Goal: Task Accomplishment & Management: Manage account settings

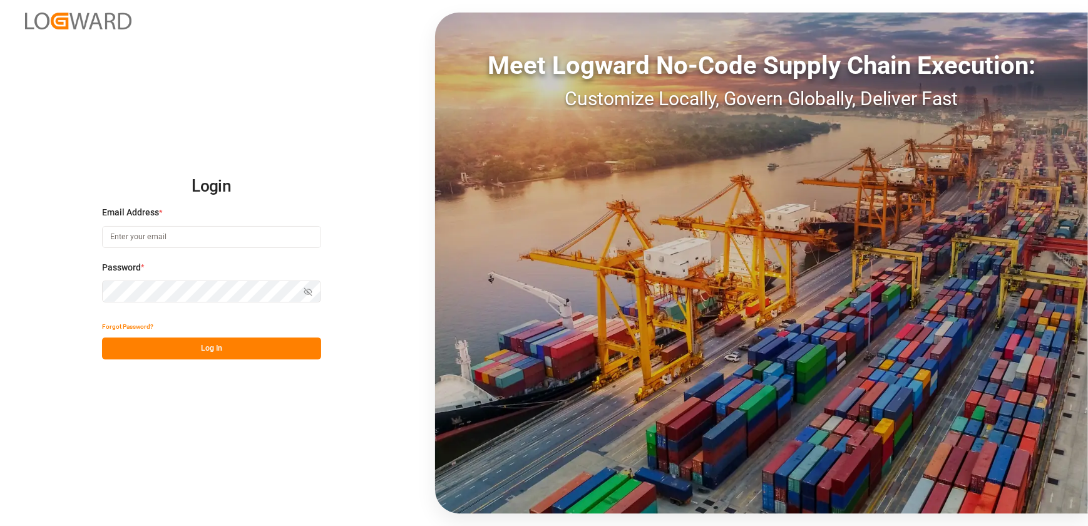
click at [242, 238] on input at bounding box center [211, 237] width 219 height 22
type input "[EMAIL_ADDRESS][DOMAIN_NAME]"
click at [207, 352] on button "Log In" at bounding box center [211, 348] width 219 height 22
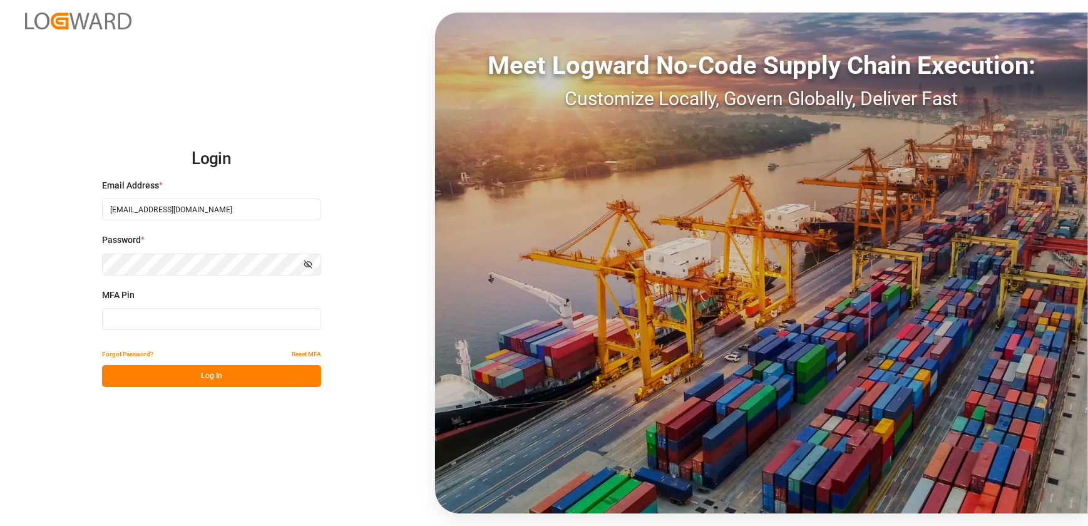
click at [209, 317] on input at bounding box center [211, 319] width 219 height 22
type input "391916"
click at [221, 383] on button "Log In" at bounding box center [211, 376] width 219 height 22
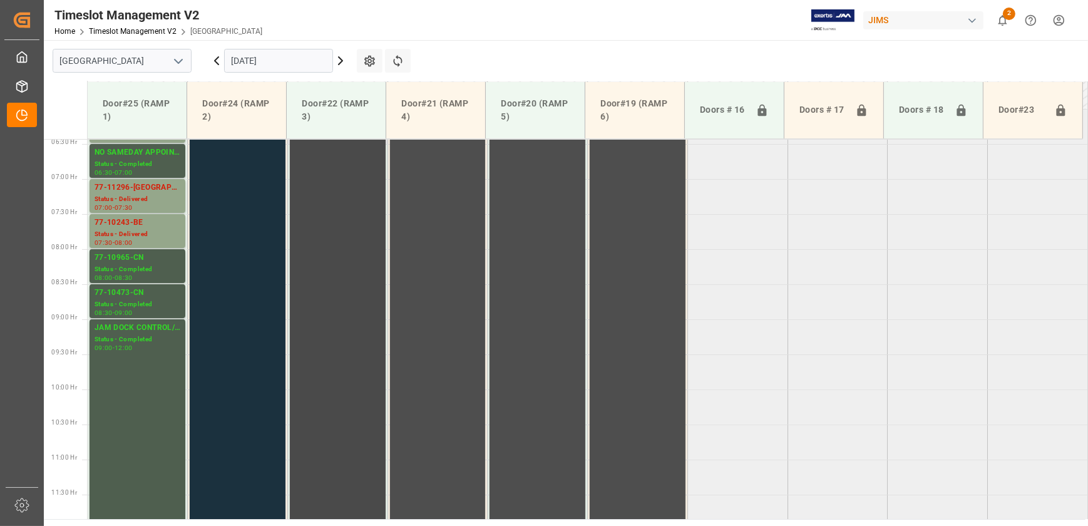
scroll to position [404, 0]
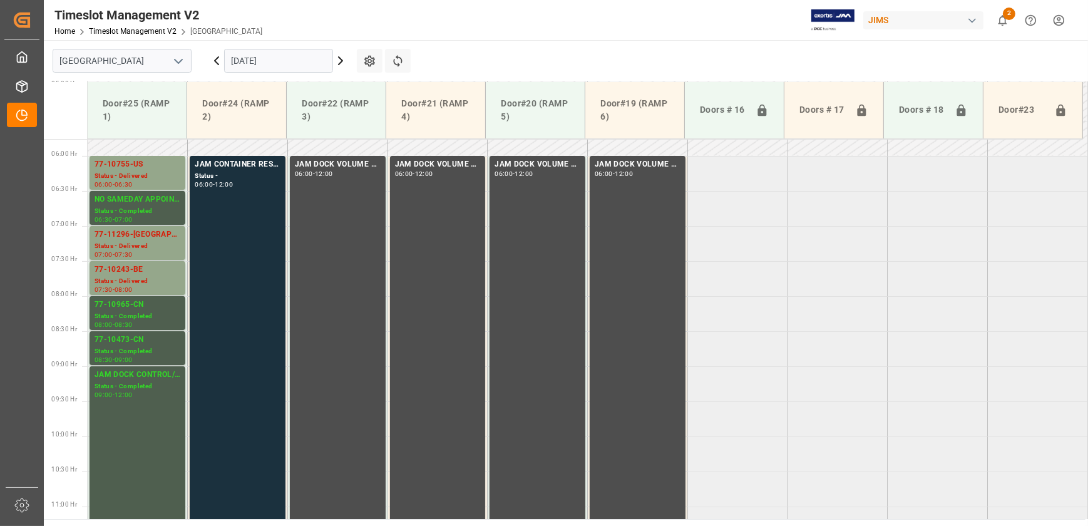
click at [338, 56] on icon at bounding box center [340, 60] width 15 height 15
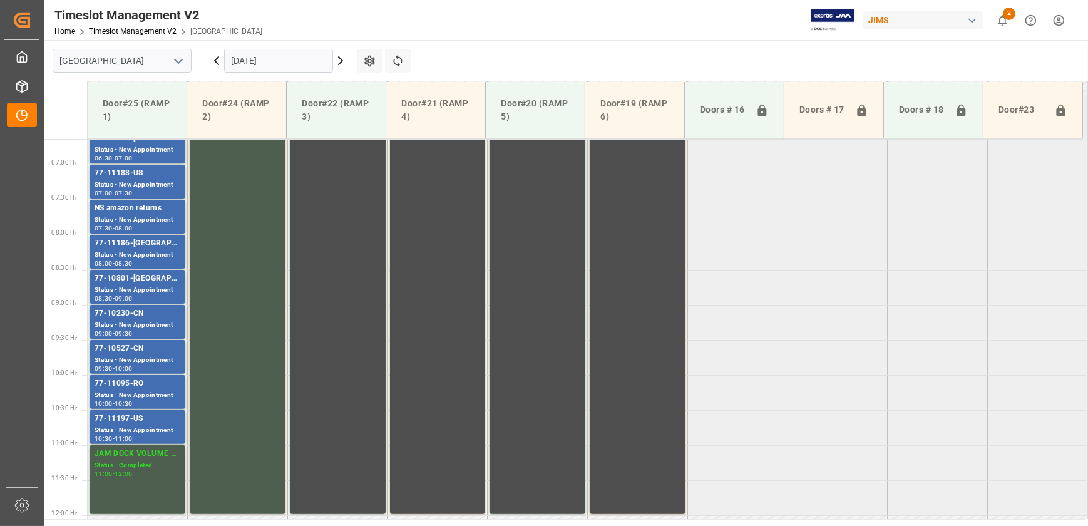
scroll to position [461, 0]
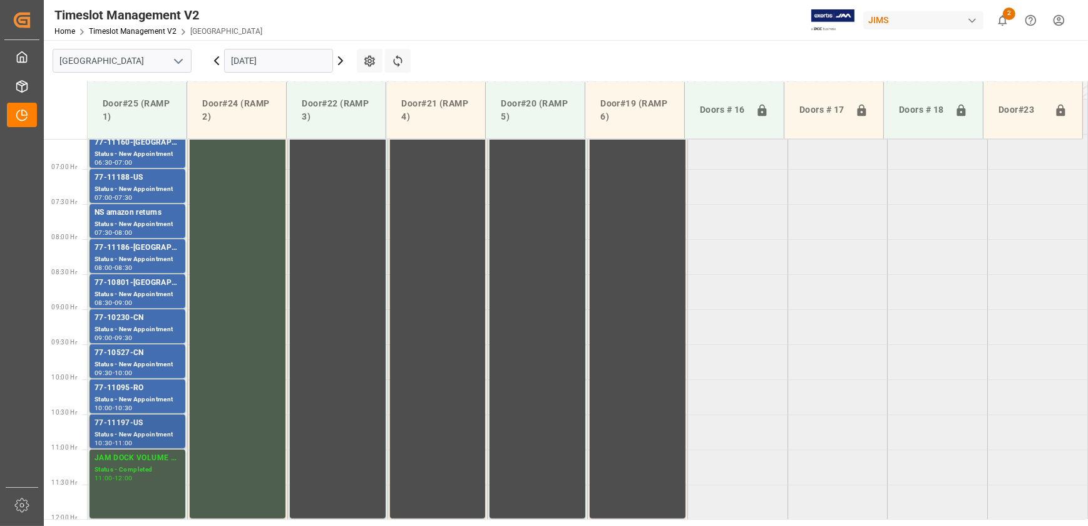
click at [127, 433] on div "Status - New Appointment" at bounding box center [138, 435] width 86 height 11
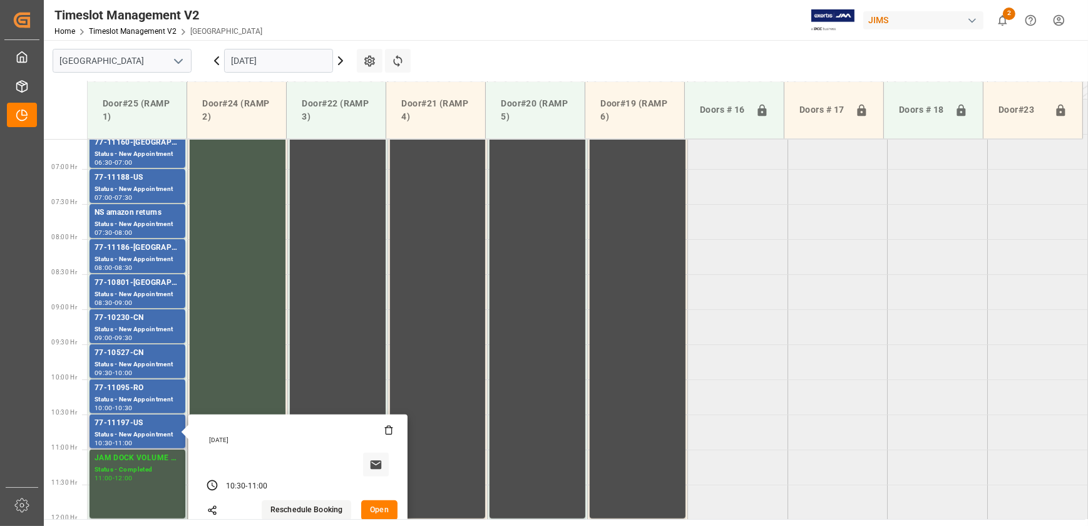
click at [375, 508] on button "Open" at bounding box center [379, 510] width 36 height 20
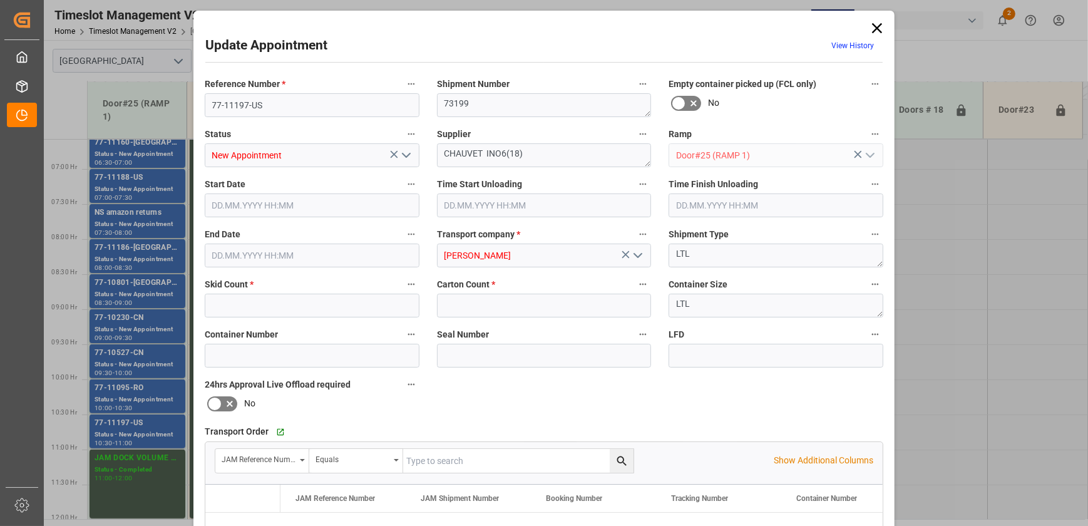
type input "2"
type input "31"
type input "[DATE] 10:30"
type input "[DATE] 11:00"
type input "[DATE] 13:41"
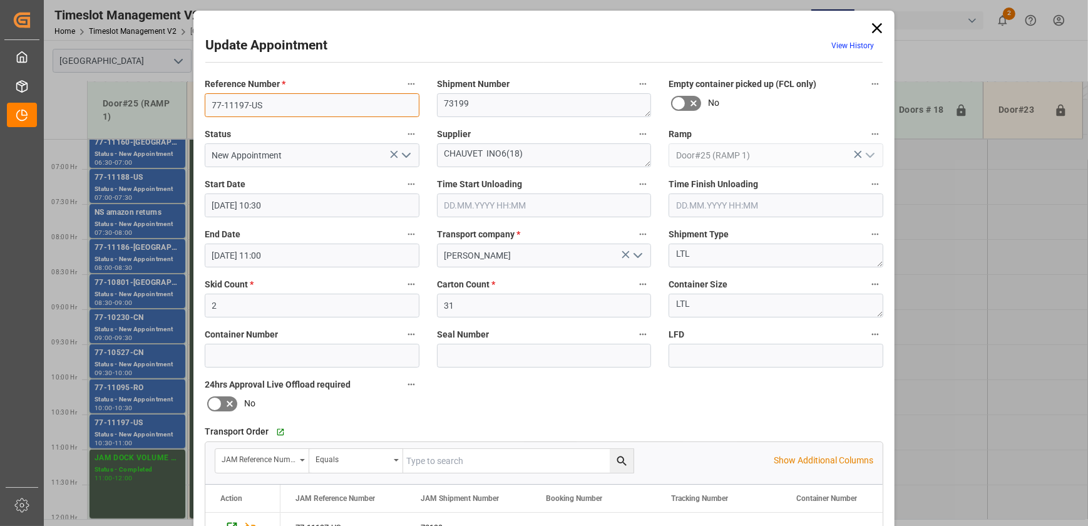
click at [299, 106] on input "77-11197-US" at bounding box center [312, 105] width 215 height 24
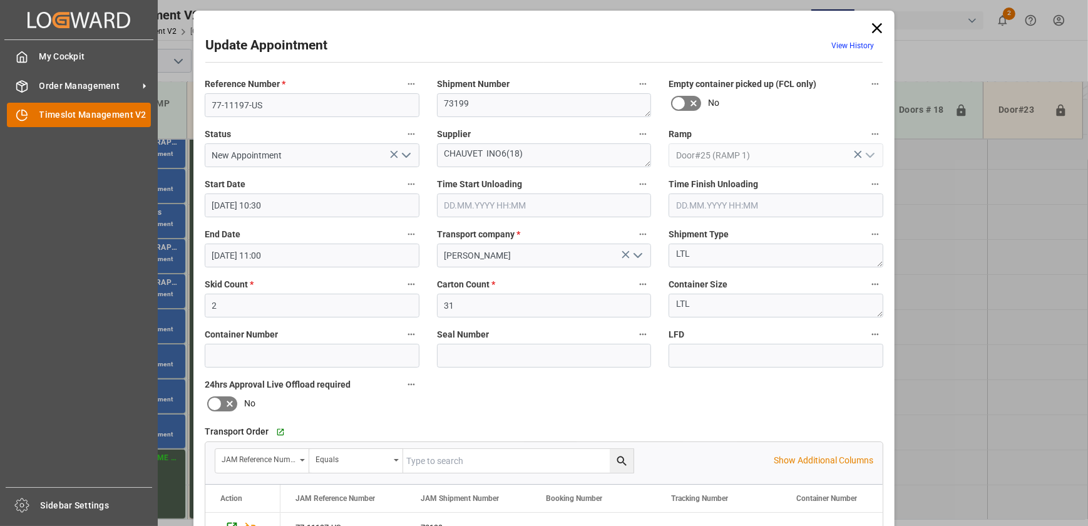
click at [30, 120] on div "Timeslot Management V2 Timeslot Management V2" at bounding box center [79, 115] width 144 height 24
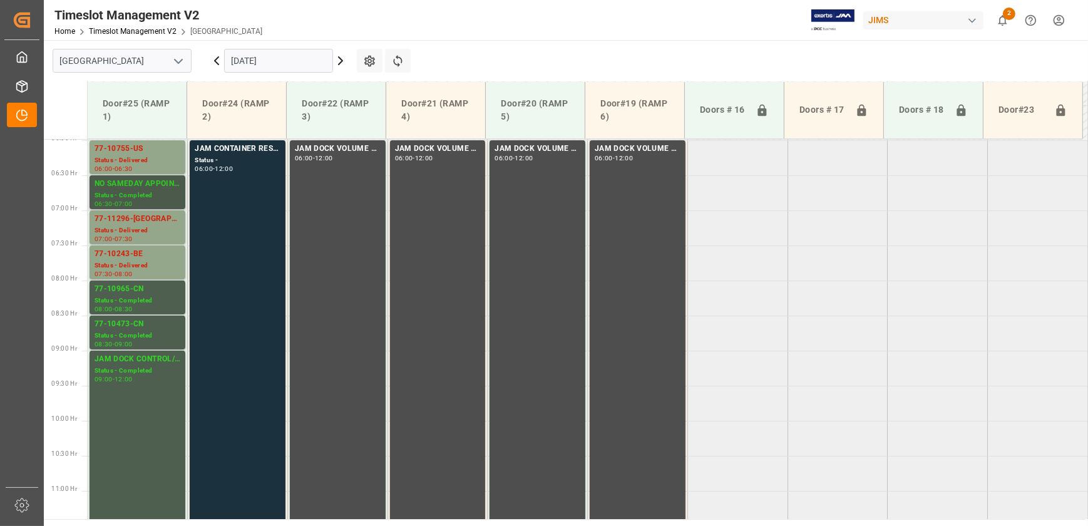
scroll to position [419, 0]
click at [342, 62] on icon at bounding box center [340, 60] width 15 height 15
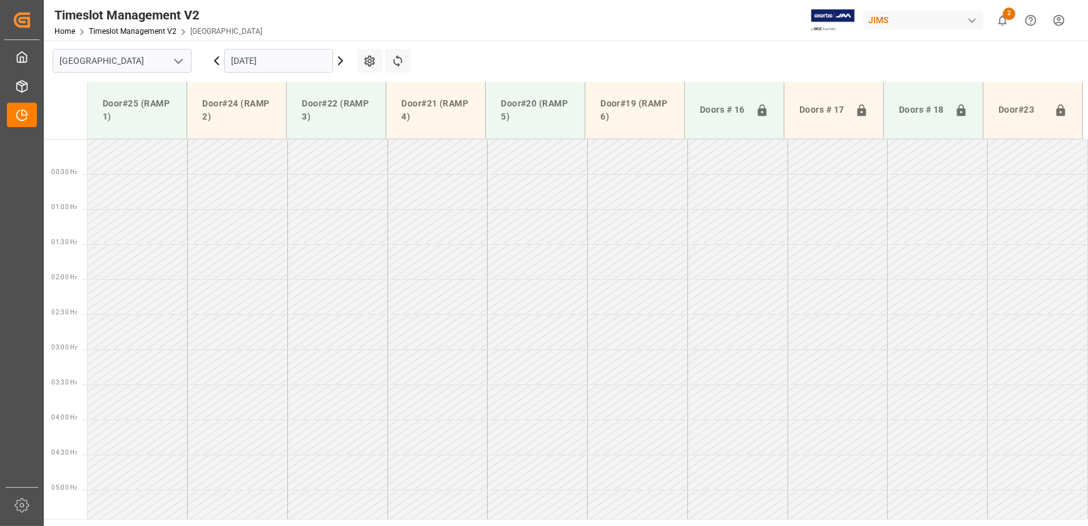
scroll to position [232, 0]
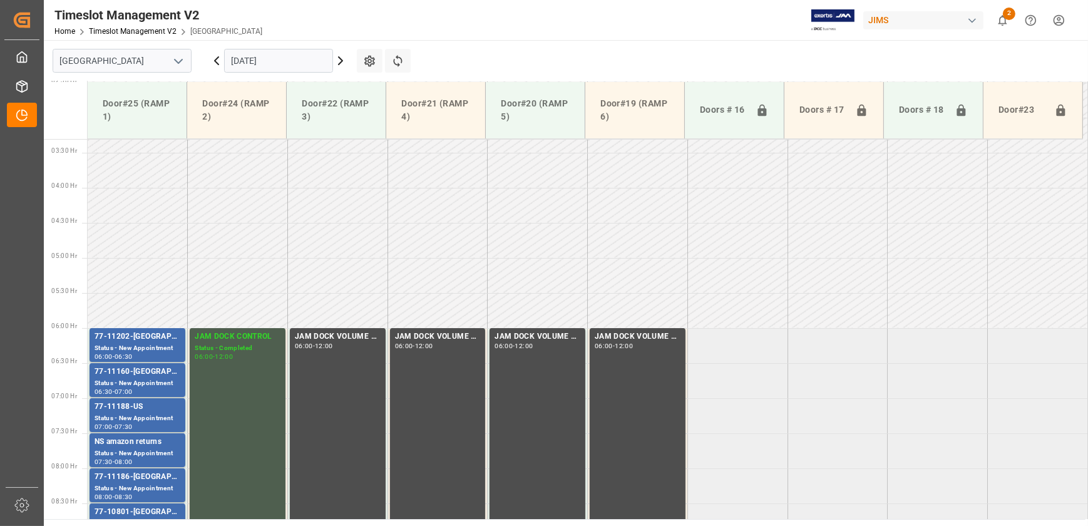
click at [342, 62] on icon at bounding box center [340, 60] width 15 height 15
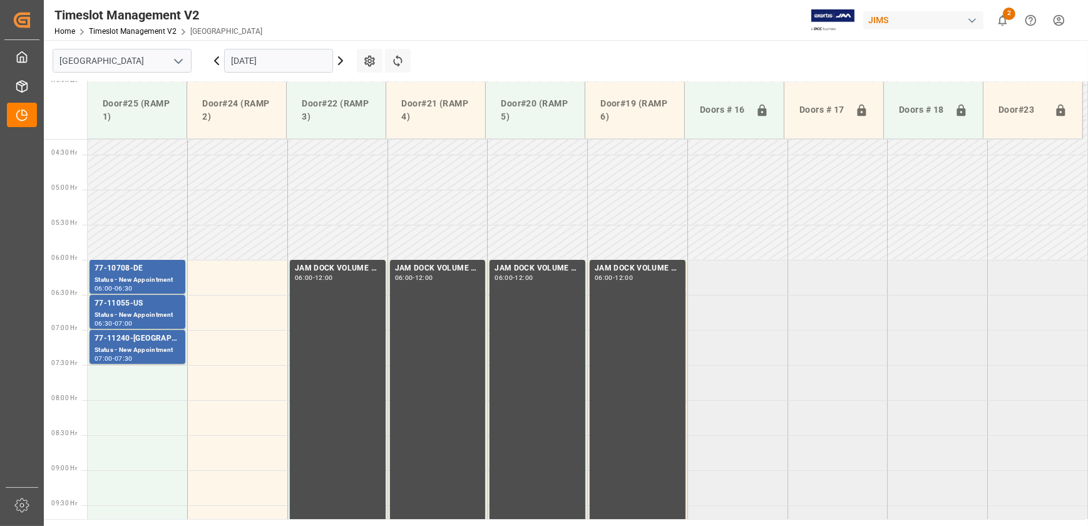
scroll to position [290, 0]
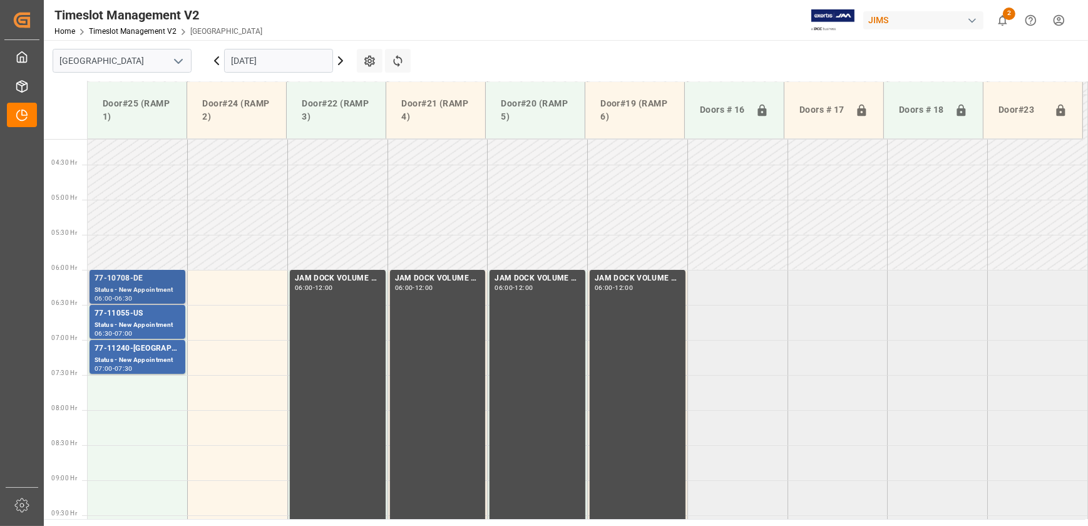
click at [165, 286] on div "Status - New Appointment" at bounding box center [138, 290] width 86 height 11
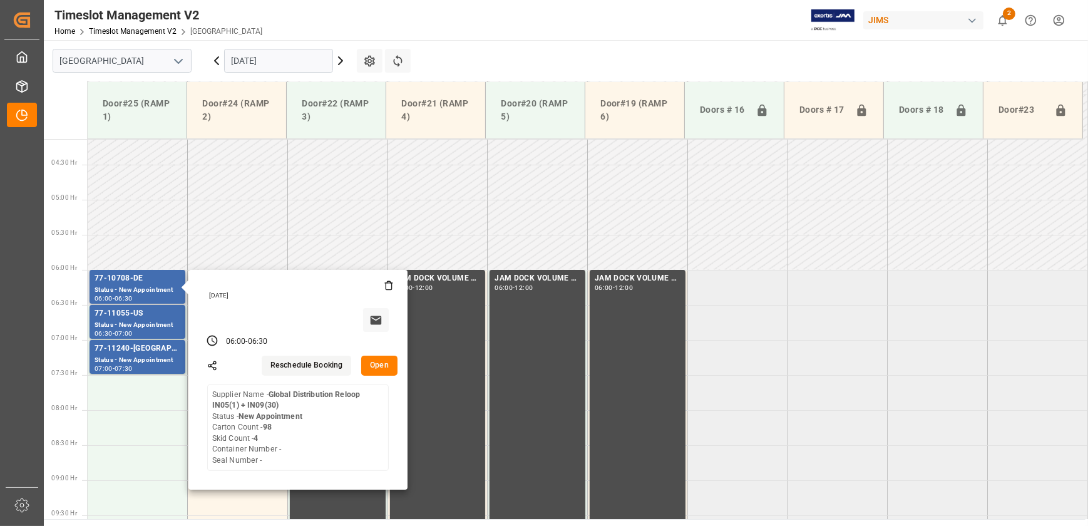
click at [391, 361] on button "Open" at bounding box center [379, 366] width 36 height 20
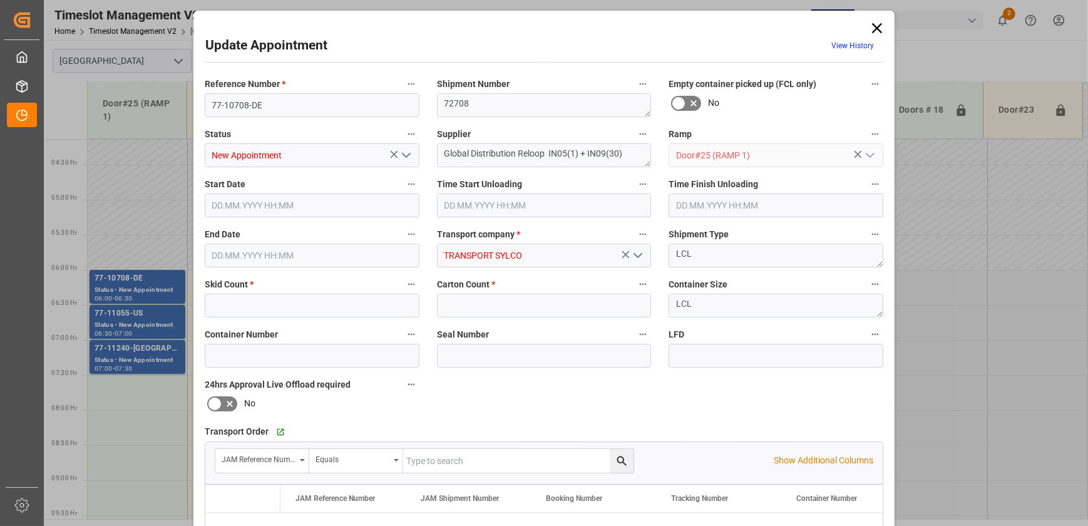
type input "4"
type input "98"
type input "[DATE] 06:00"
type input "[DATE] 06:30"
type input "[DATE] 16:28"
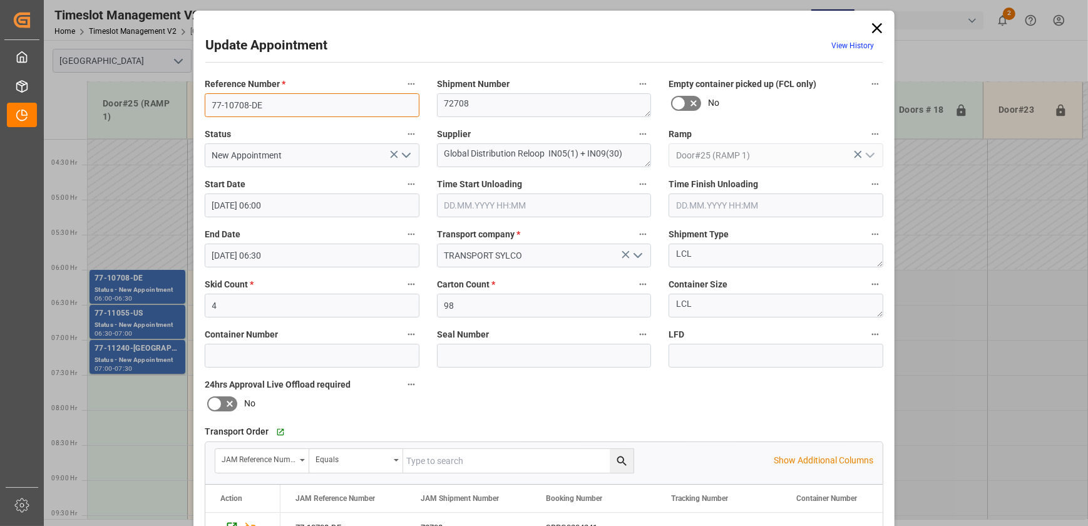
click at [296, 100] on input "77-10708-DE" at bounding box center [312, 105] width 215 height 24
click at [109, 320] on div "Update Appointment View History Reference Number * 77-10708-DE Shipment Number …" at bounding box center [544, 263] width 1088 height 526
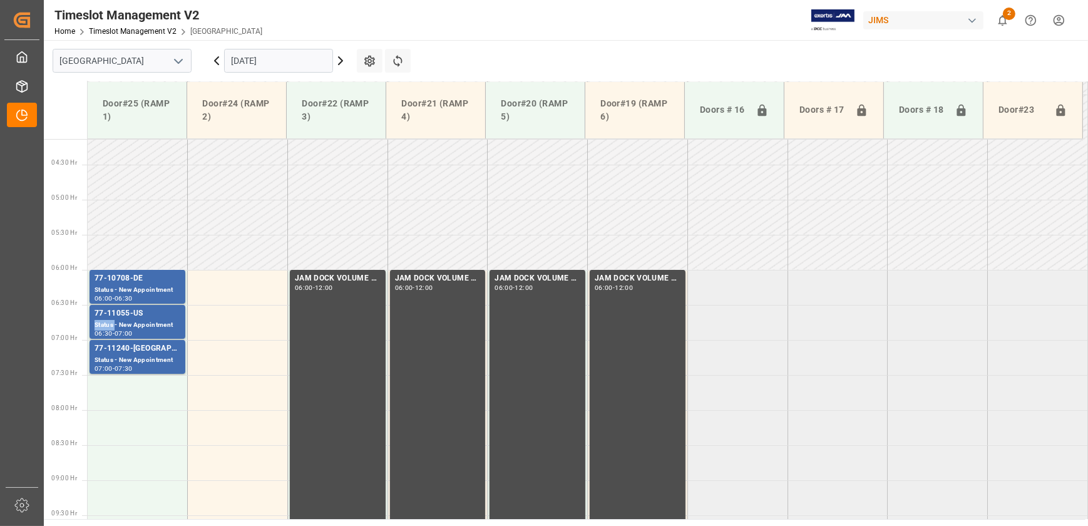
click at [109, 320] on div "Status - New Appointment" at bounding box center [138, 325] width 86 height 11
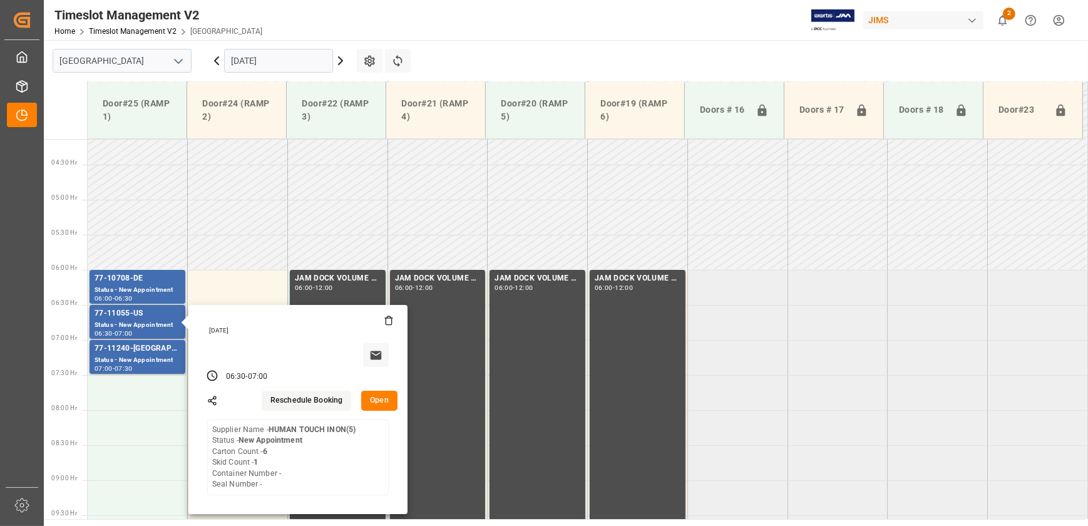
click at [380, 397] on button "Open" at bounding box center [379, 401] width 36 height 20
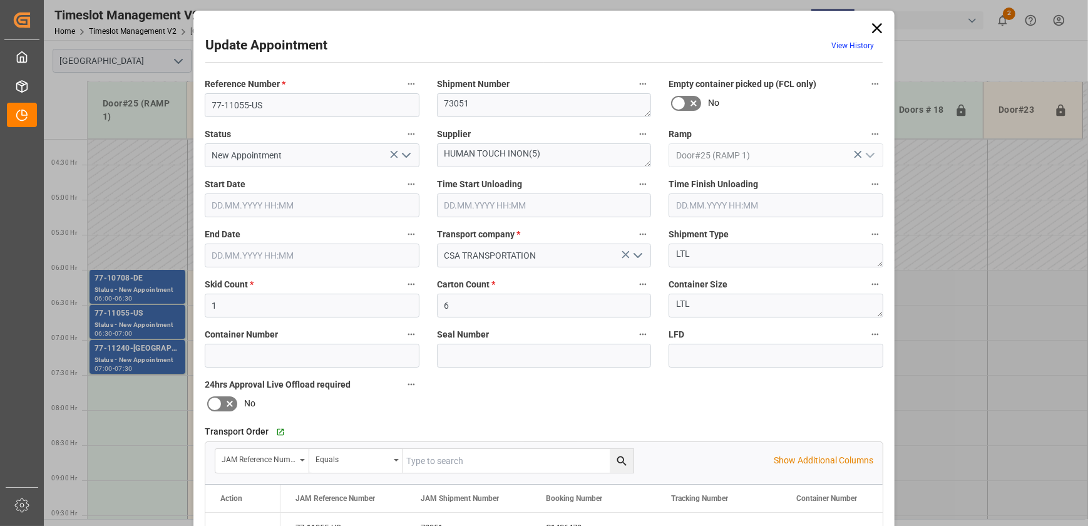
type input "[DATE] 06:30"
type input "[DATE] 07:00"
type input "[DATE] 17:47"
click at [305, 98] on input "77-11055-US" at bounding box center [312, 105] width 215 height 24
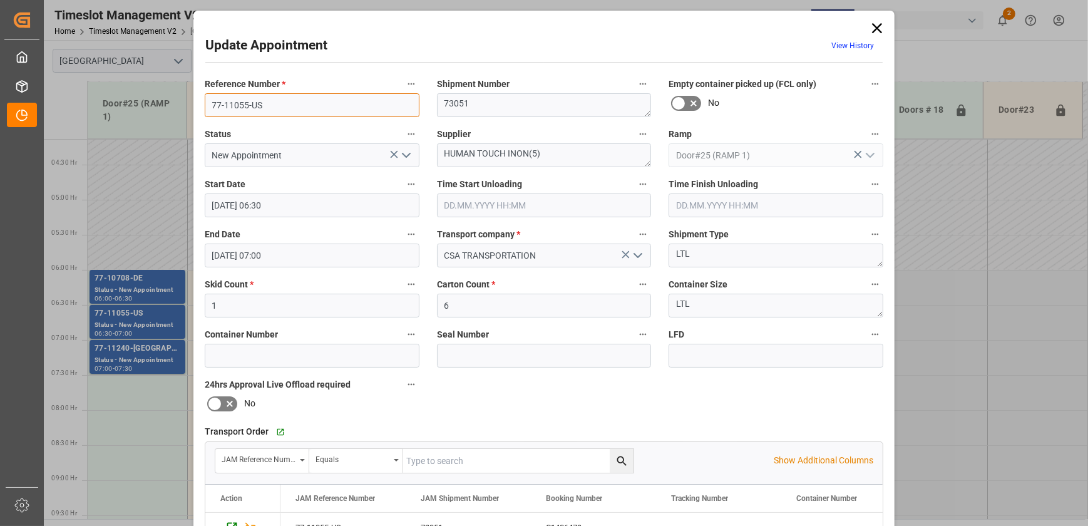
click at [305, 98] on input "77-11055-US" at bounding box center [312, 105] width 215 height 24
drag, startPoint x: 504, startPoint y: 153, endPoint x: 423, endPoint y: 154, distance: 80.8
click at [423, 154] on div "Reference Number * 77-11055-US Shipment Number 73051 Empty container picked up …" at bounding box center [544, 386] width 696 height 630
click at [122, 347] on div "Update Appointment View History Reference Number * 77-11055-US Shipment Number …" at bounding box center [544, 263] width 1088 height 526
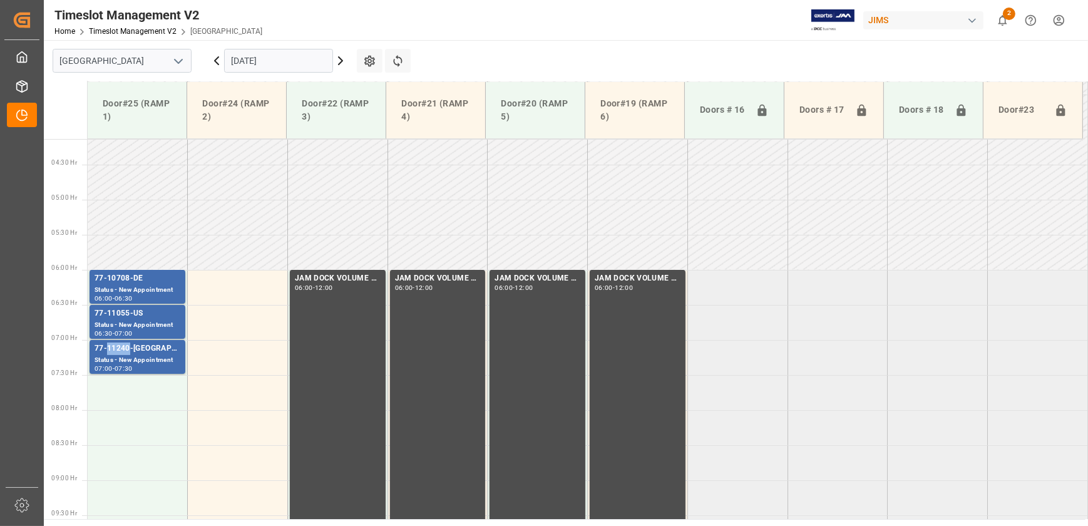
click at [122, 347] on div "77-11240-[GEOGRAPHIC_DATA]" at bounding box center [138, 348] width 86 height 13
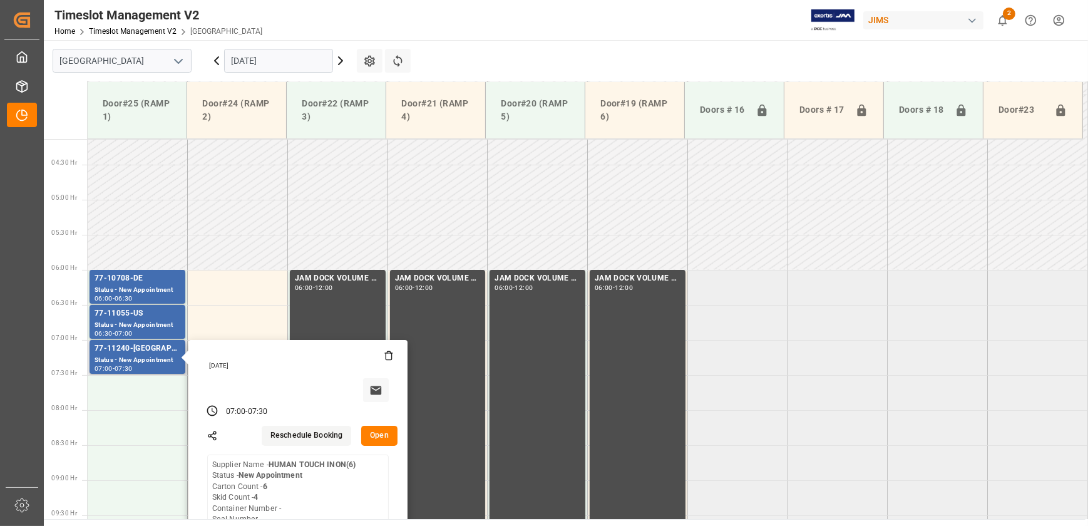
click at [389, 432] on button "Open" at bounding box center [379, 436] width 36 height 20
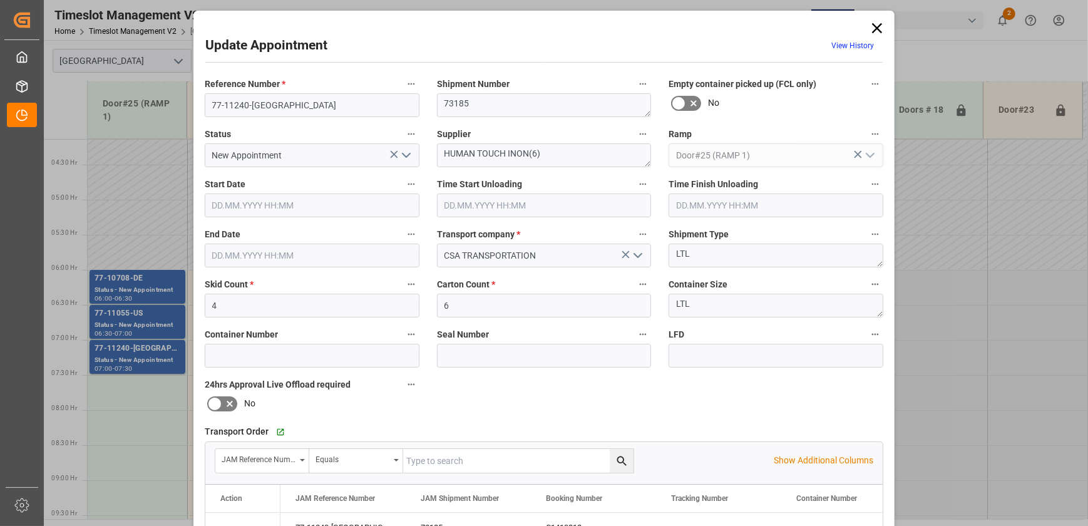
type input "[DATE] 07:00"
type input "[DATE] 07:30"
type input "[DATE] 17:47"
click at [275, 106] on input "77-11240-[GEOGRAPHIC_DATA]" at bounding box center [312, 105] width 215 height 24
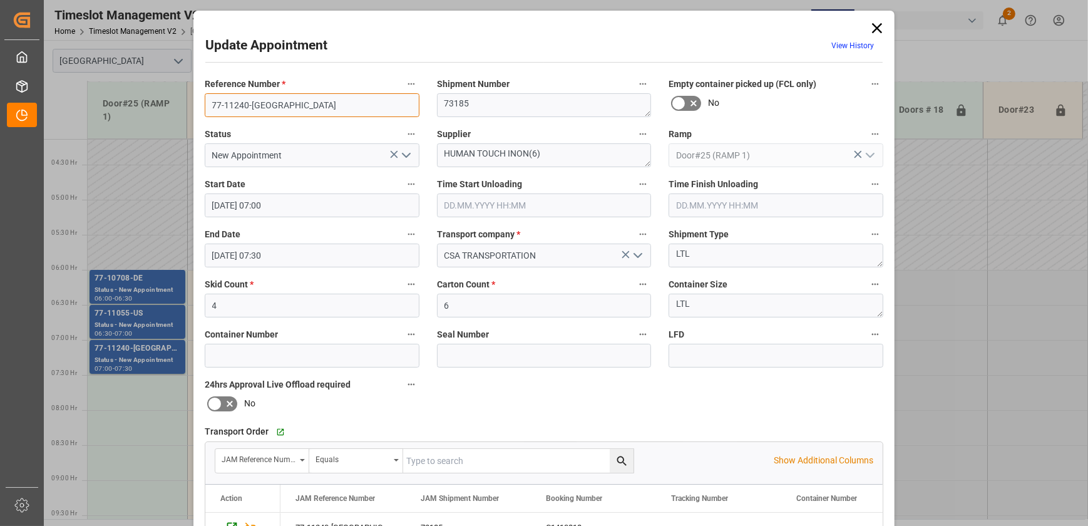
click at [275, 106] on input "77-11240-[GEOGRAPHIC_DATA]" at bounding box center [312, 105] width 215 height 24
click at [160, 225] on div "Update Appointment View History Reference Number * 77-11240-US Shipment Number …" at bounding box center [544, 263] width 1088 height 526
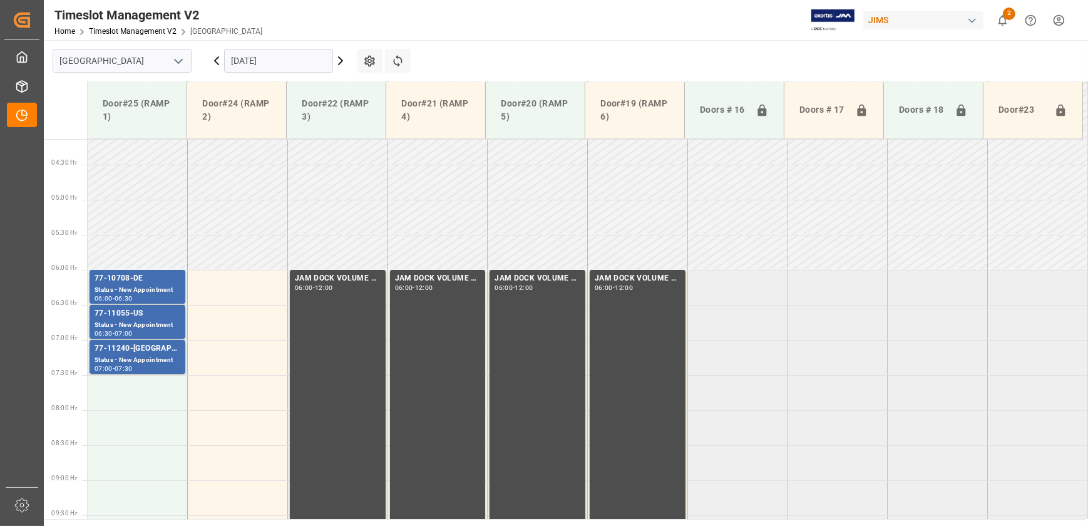
click at [338, 60] on icon at bounding box center [340, 60] width 15 height 15
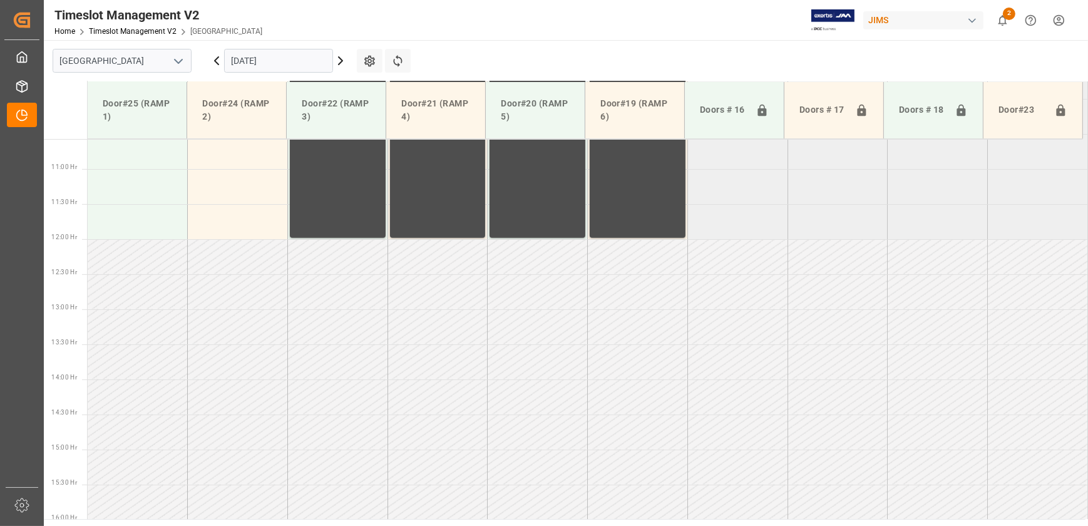
scroll to position [916, 0]
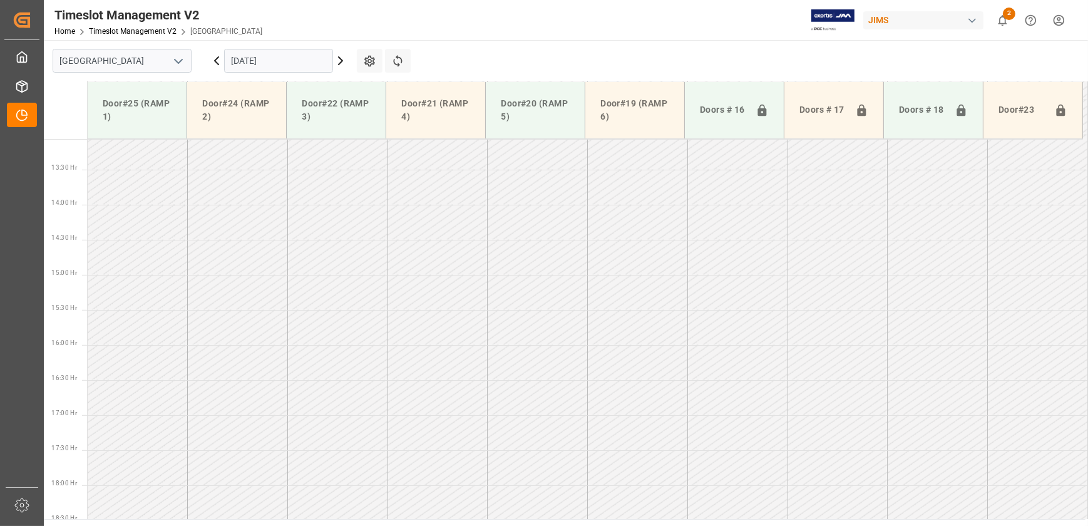
click at [215, 59] on icon at bounding box center [217, 61] width 4 height 8
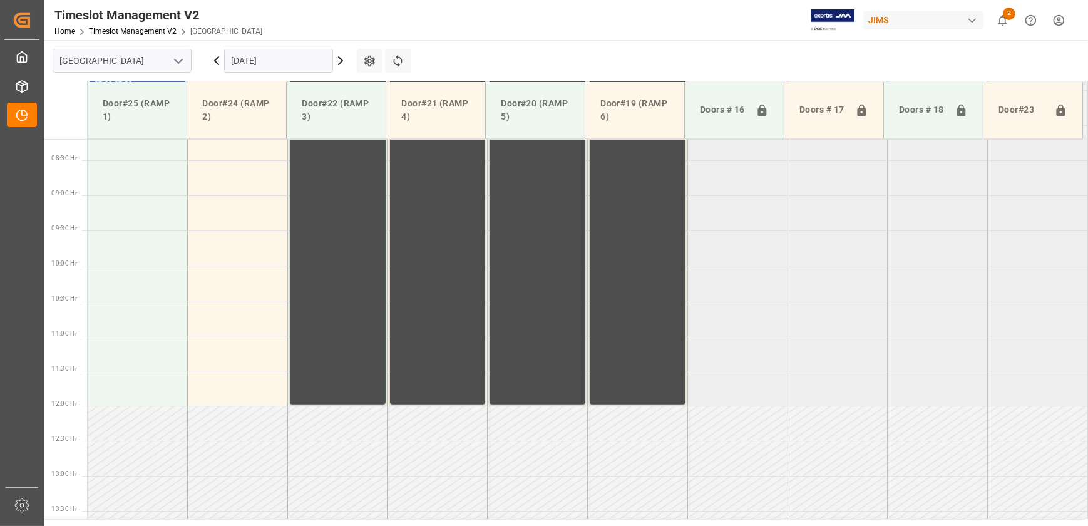
scroll to position [404, 0]
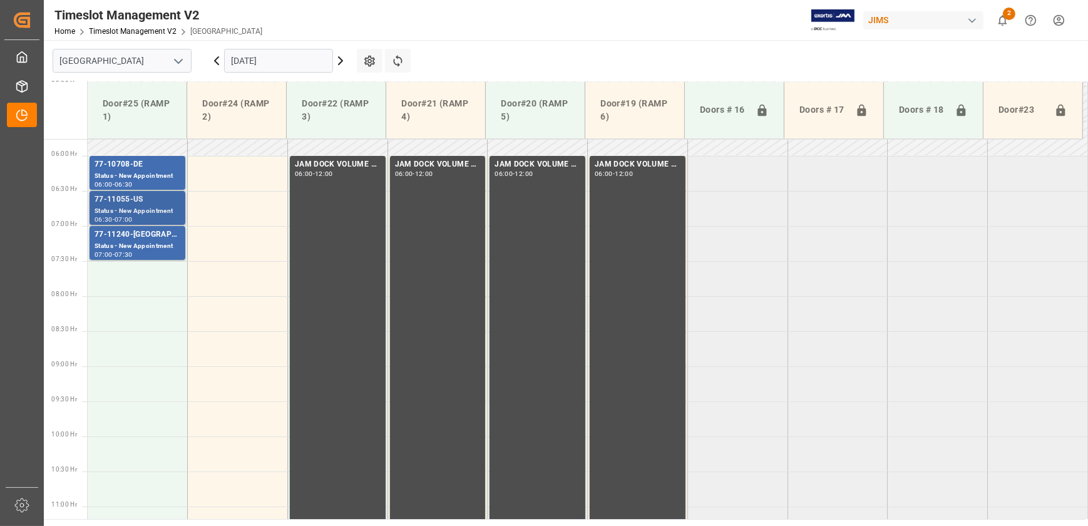
click at [138, 209] on div "Status - New Appointment" at bounding box center [138, 211] width 86 height 11
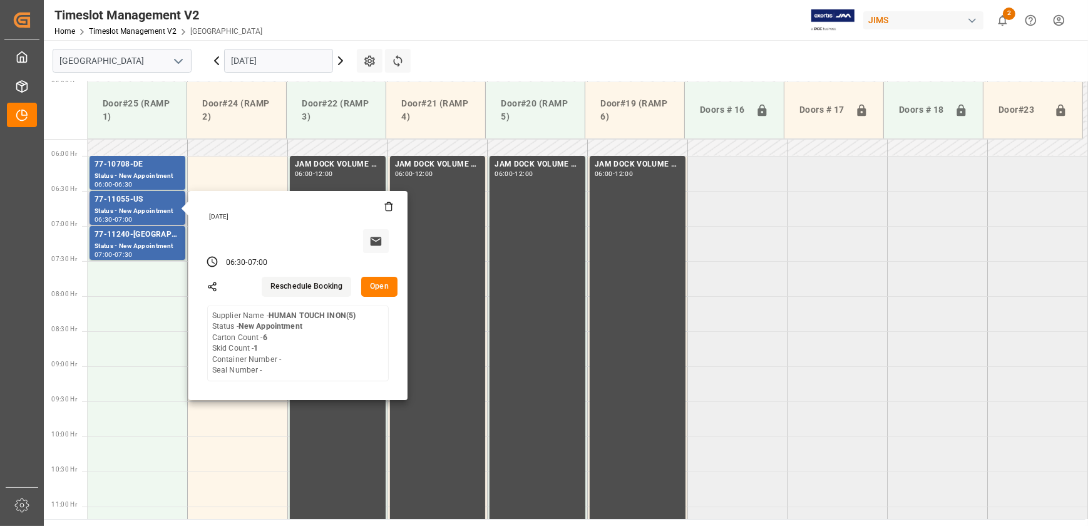
click at [382, 286] on button "Open" at bounding box center [379, 287] width 36 height 20
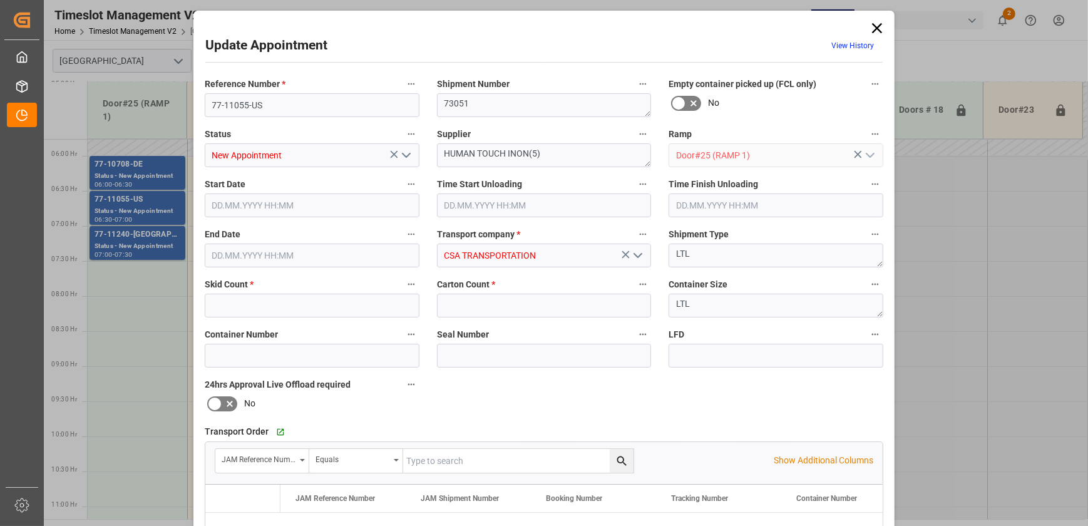
type input "1"
type input "6"
type input "[DATE] 06:30"
type input "[DATE] 07:00"
type input "[DATE] 17:47"
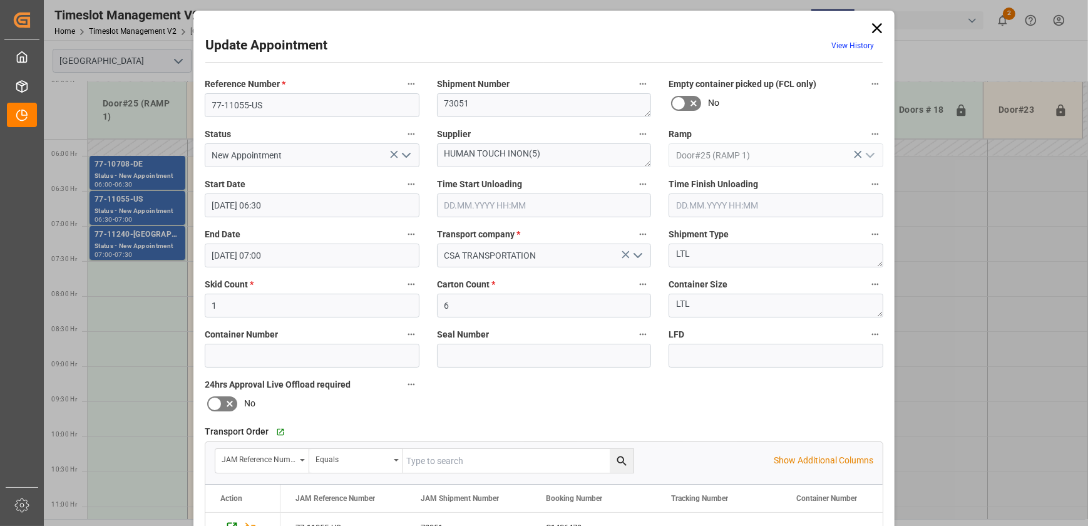
click at [163, 251] on div "Update Appointment View History Reference Number * 77-11055-US Shipment Number …" at bounding box center [544, 263] width 1088 height 526
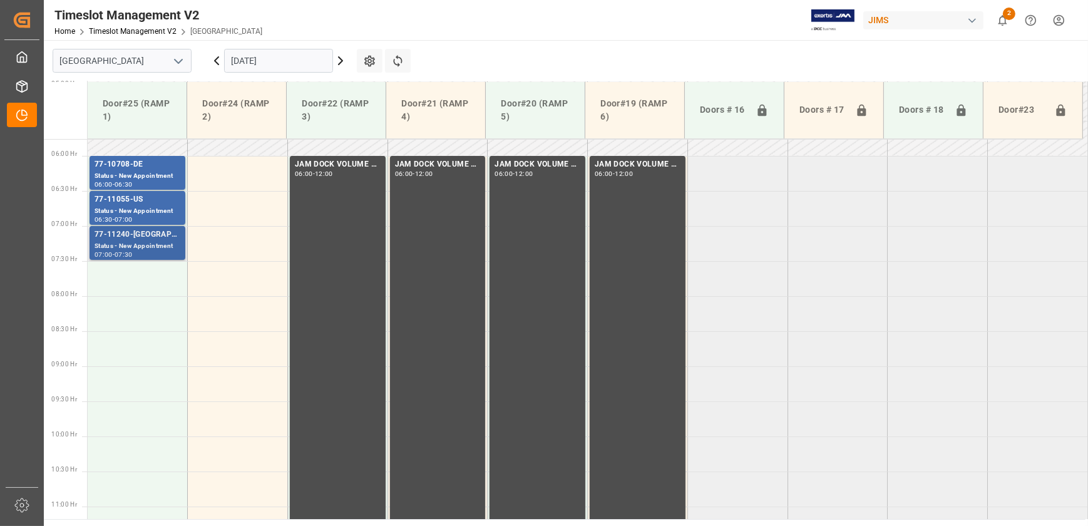
click at [155, 241] on div "Status - New Appointment" at bounding box center [138, 246] width 86 height 11
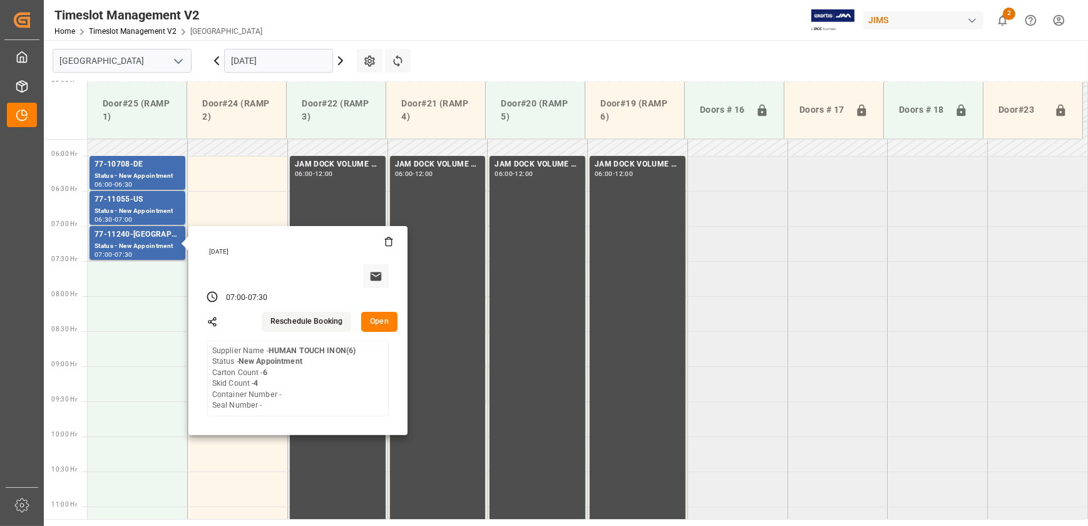
click at [380, 326] on button "Open" at bounding box center [379, 322] width 36 height 20
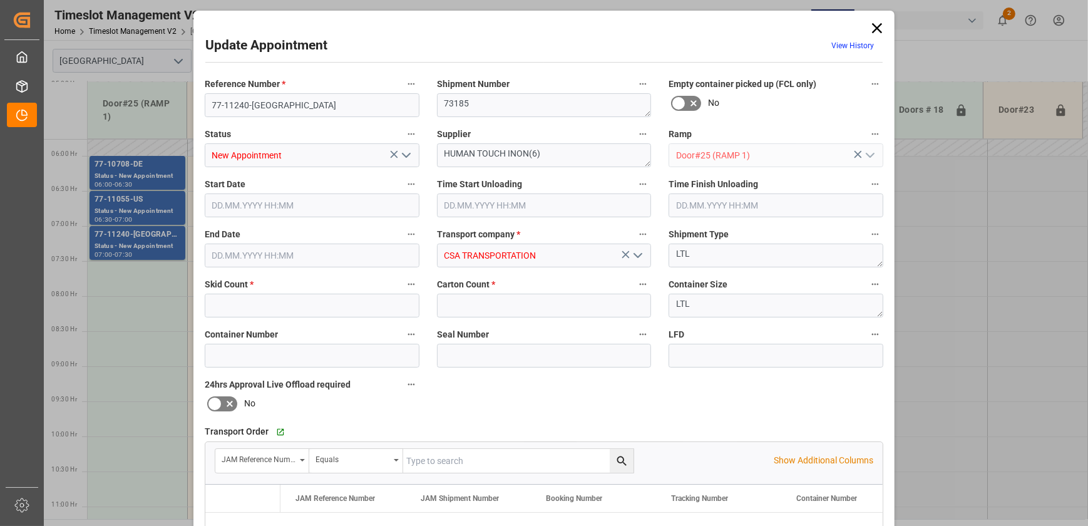
type input "4"
type input "6"
type input "[DATE] 07:00"
type input "[DATE] 07:30"
type input "[DATE] 17:47"
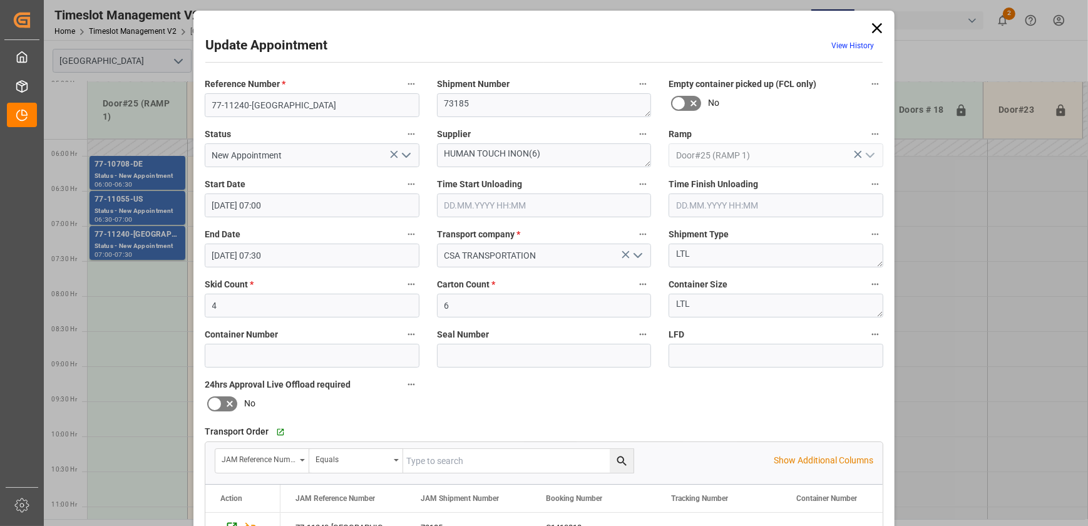
click at [872, 24] on icon at bounding box center [877, 28] width 10 height 10
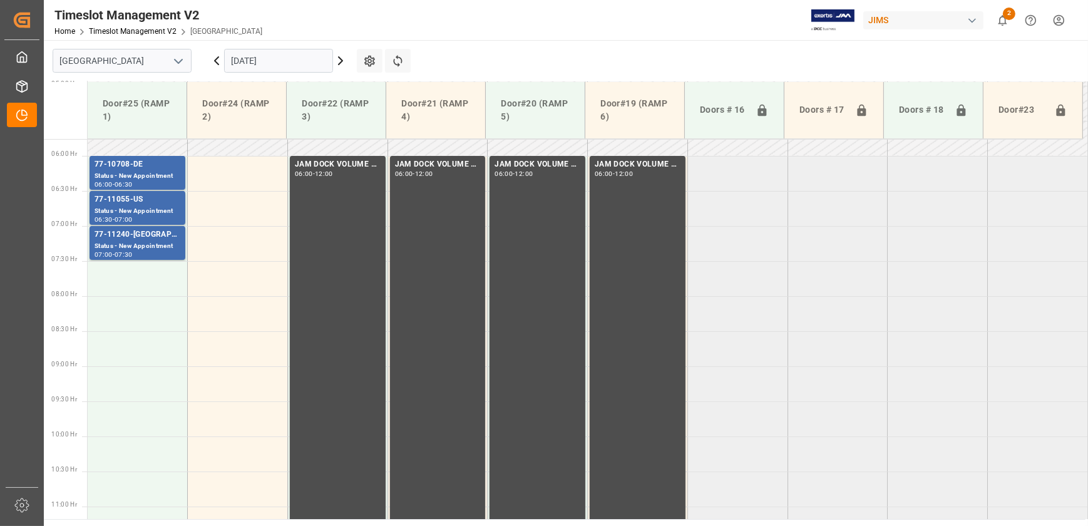
click at [215, 56] on icon at bounding box center [216, 60] width 15 height 15
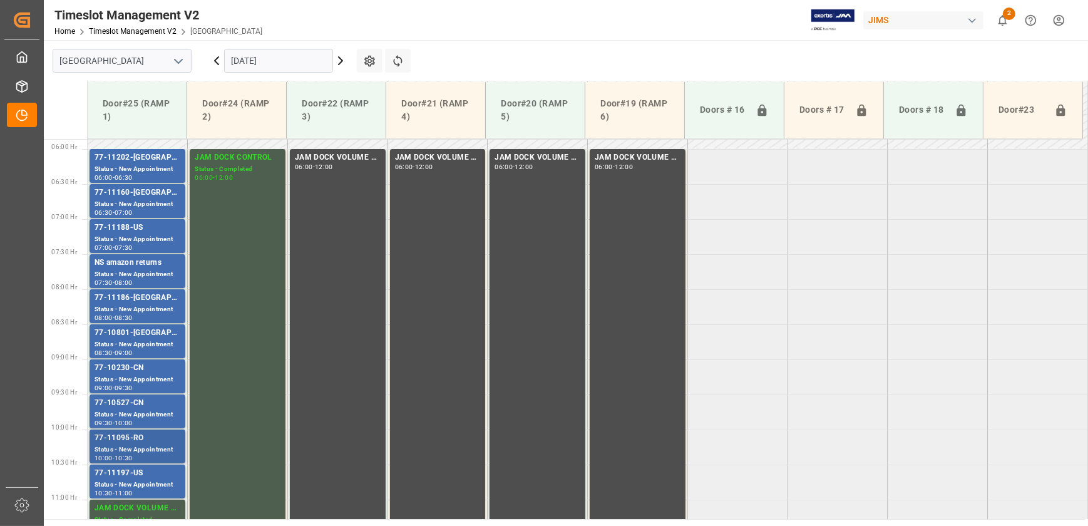
scroll to position [431, 0]
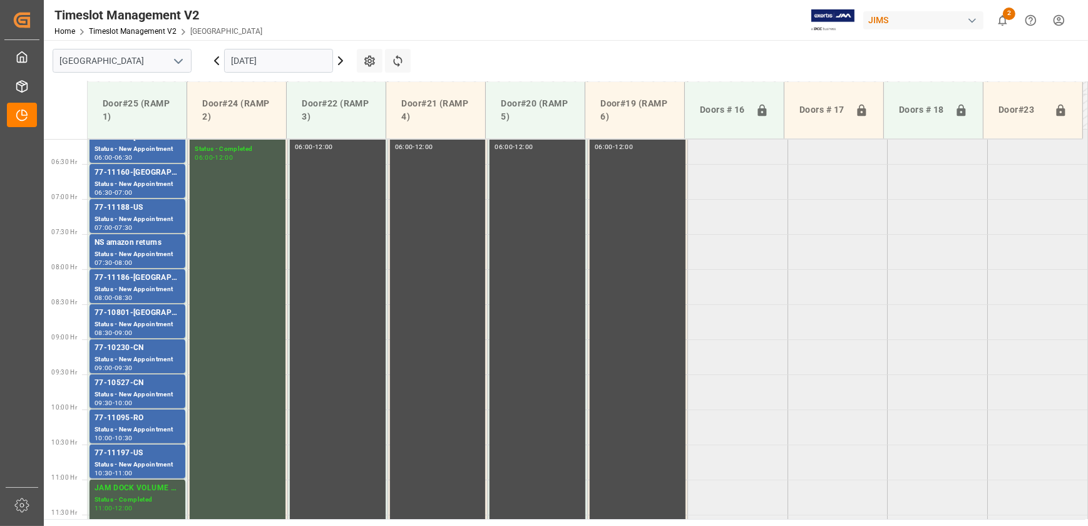
click at [143, 253] on div "Status - New Appointment" at bounding box center [138, 254] width 86 height 11
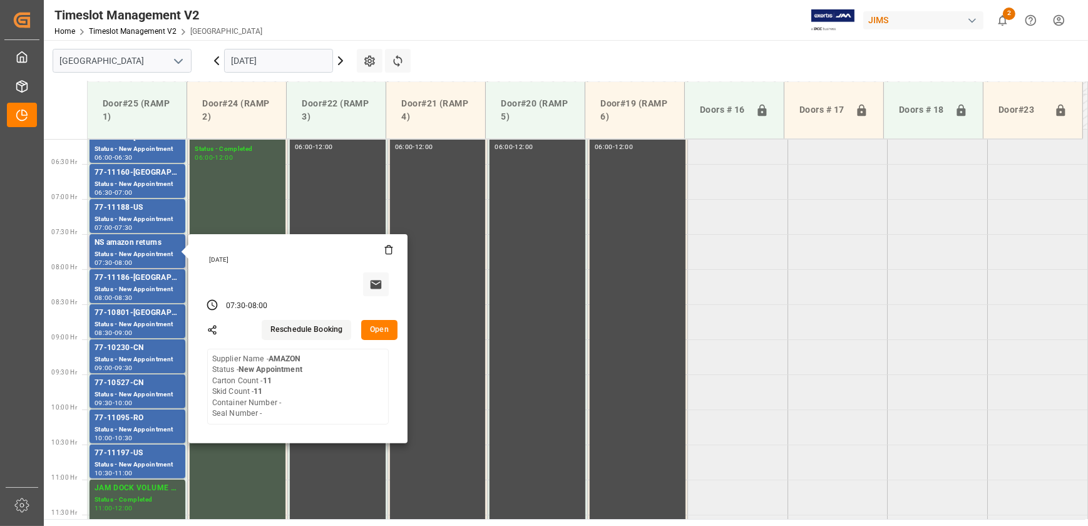
click at [389, 326] on button "Open" at bounding box center [379, 330] width 36 height 20
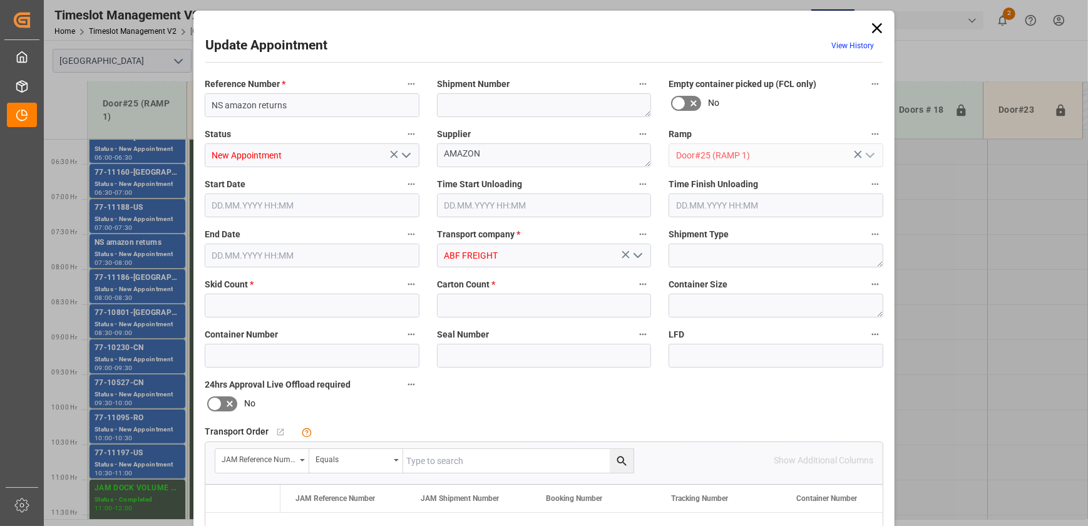
type input "11"
type input "[DATE] 07:30"
type input "[DATE] 08:00"
type input "[DATE] 15:18"
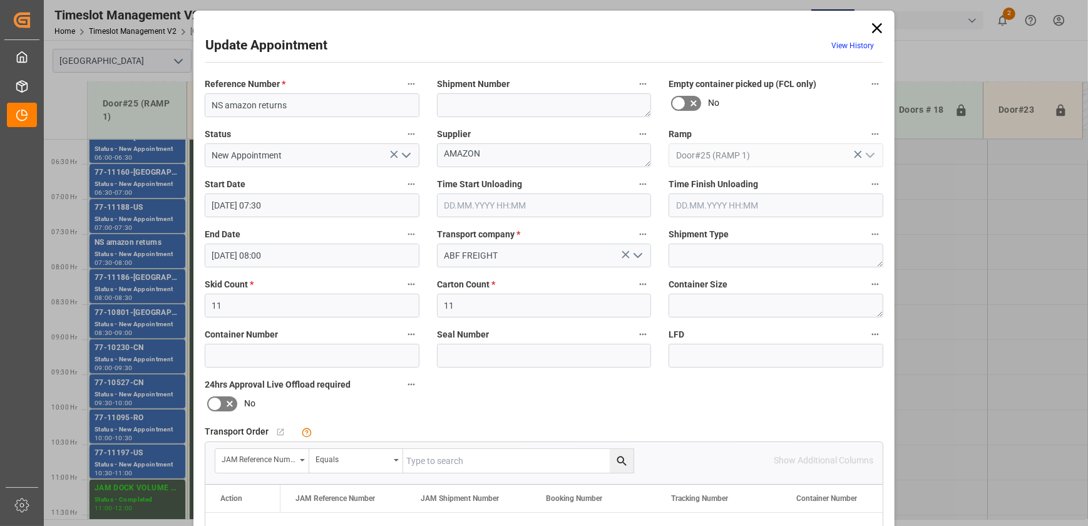
click at [640, 255] on icon "open menu" at bounding box center [637, 255] width 15 height 15
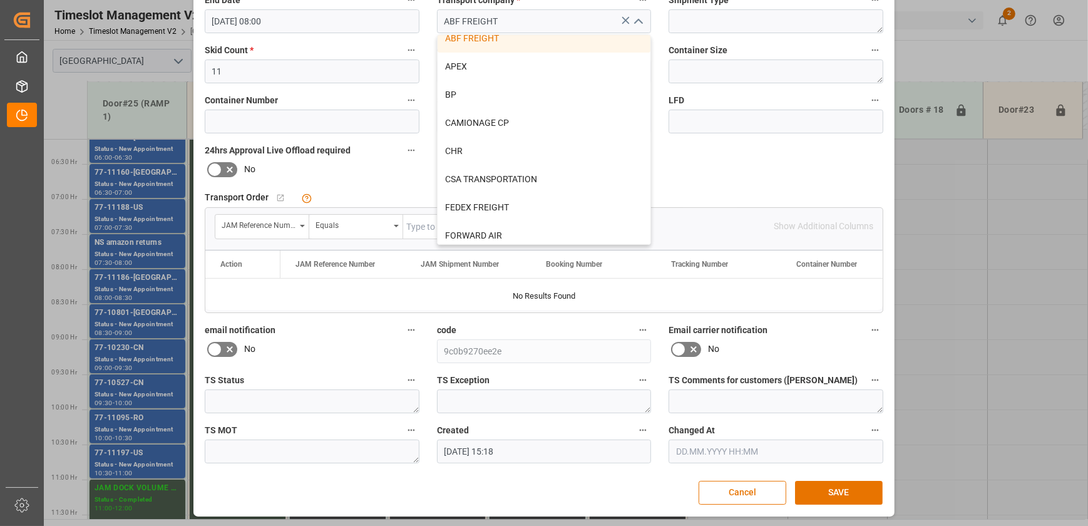
scroll to position [0, 0]
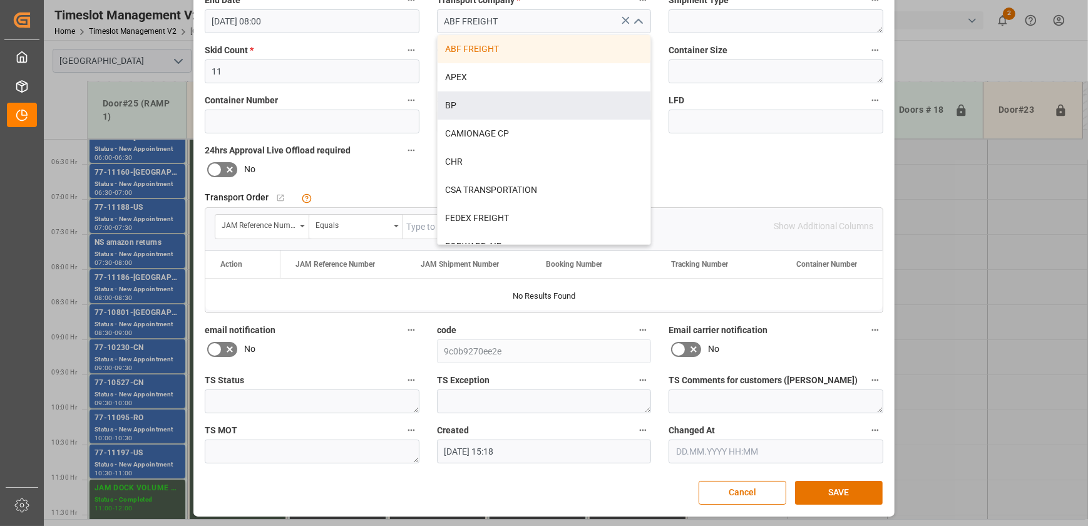
click at [783, 171] on div "Reference Number * NS amazon returns Shipment Number Empty container picked up …" at bounding box center [544, 152] width 696 height 630
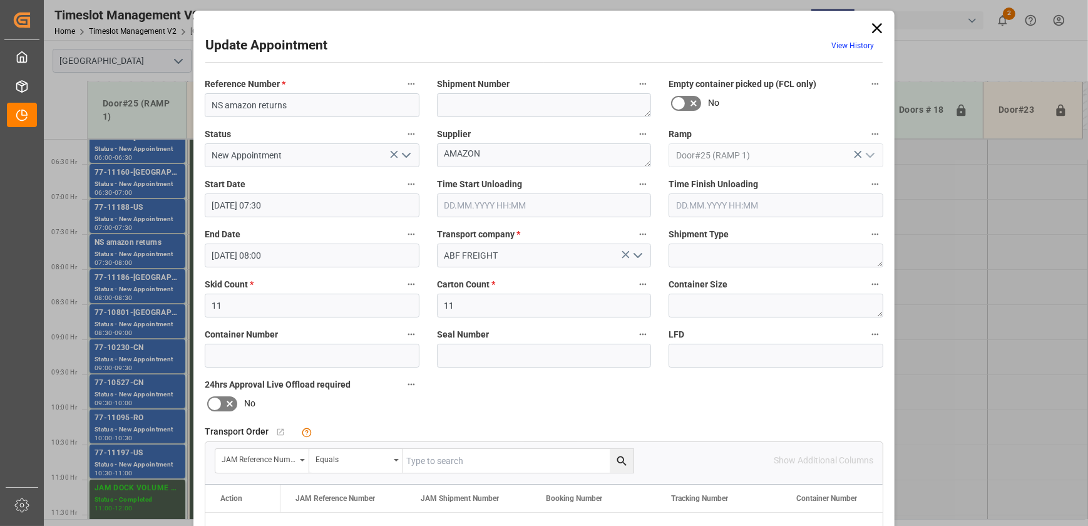
click at [874, 25] on icon at bounding box center [877, 28] width 18 height 18
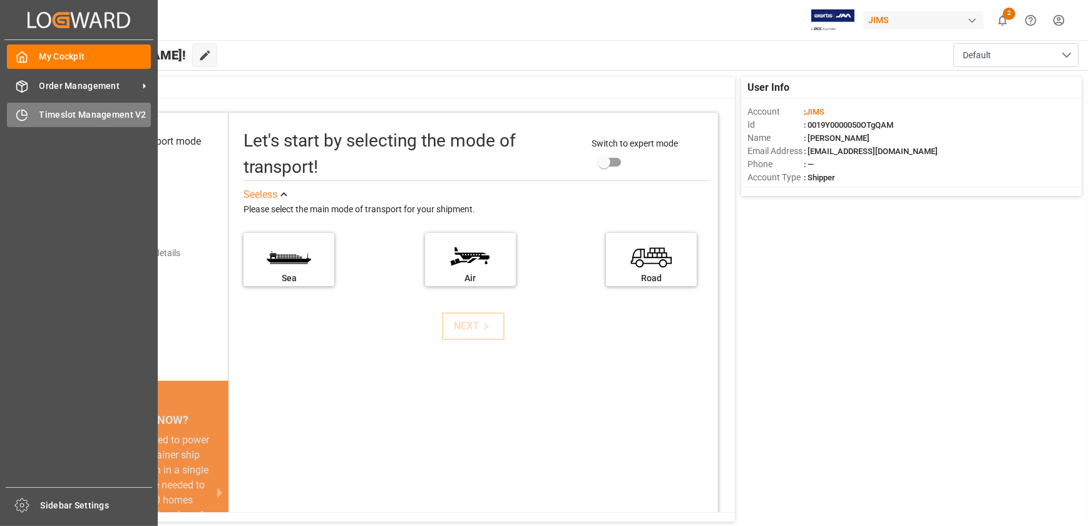
click at [34, 108] on div "Timeslot Management V2 Timeslot Management V2" at bounding box center [79, 115] width 144 height 24
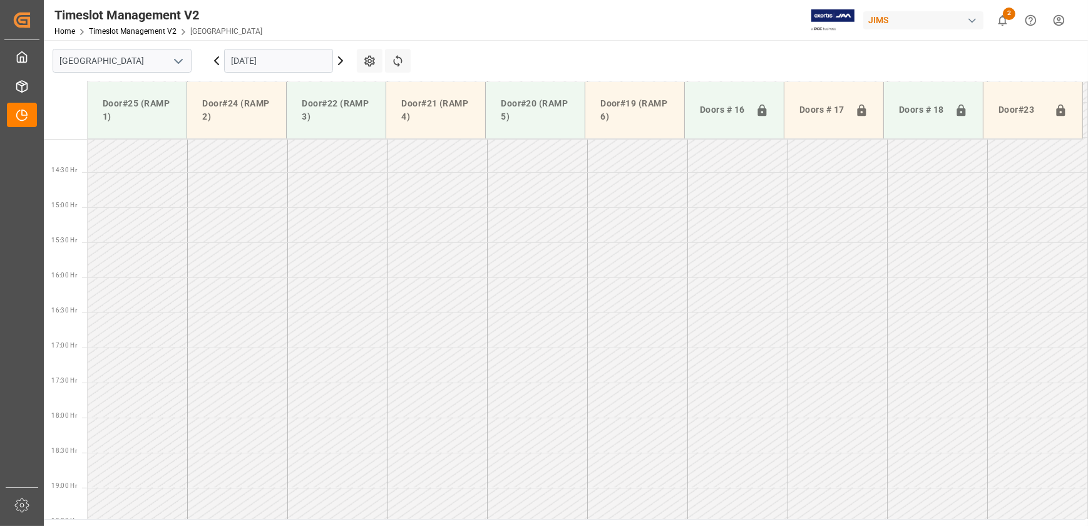
scroll to position [987, 0]
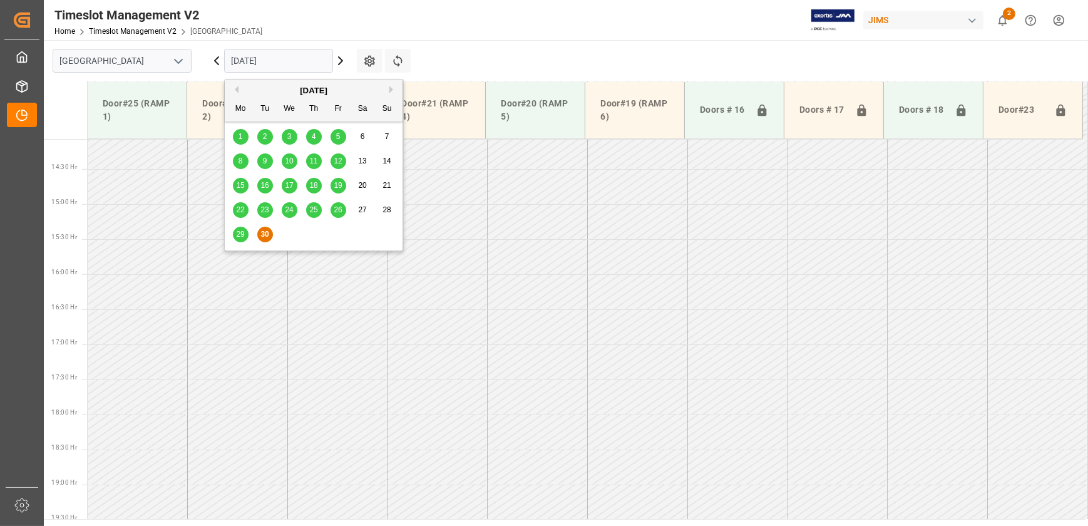
click at [277, 63] on input "[DATE]" at bounding box center [278, 61] width 109 height 24
click at [390, 88] on button "Next Month" at bounding box center [393, 90] width 8 height 8
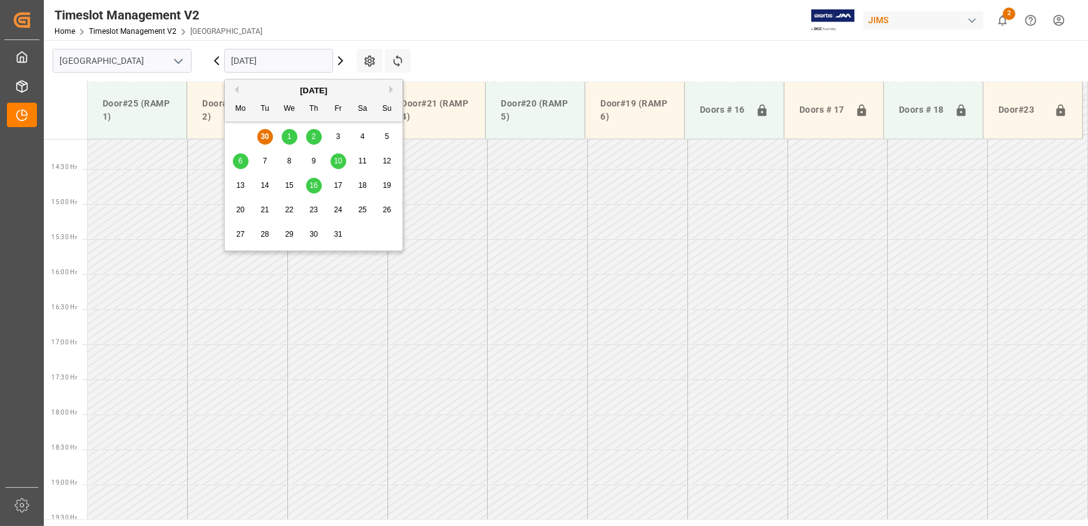
click at [297, 137] on div "29 30 1 2 3 4 5" at bounding box center [314, 137] width 171 height 24
click at [285, 136] on div "1" at bounding box center [290, 137] width 16 height 15
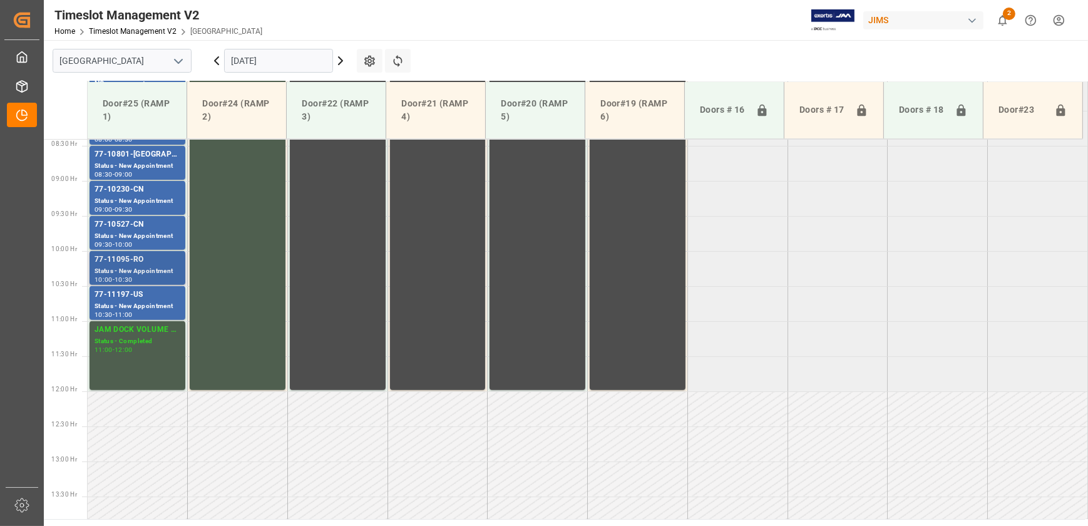
scroll to position [589, 0]
click at [342, 60] on icon at bounding box center [341, 61] width 4 height 8
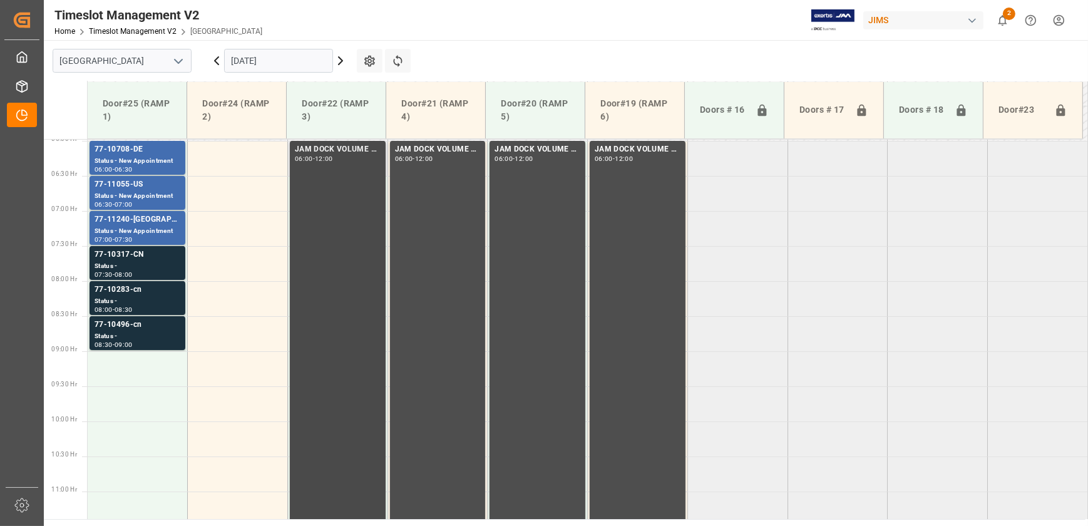
scroll to position [253, 0]
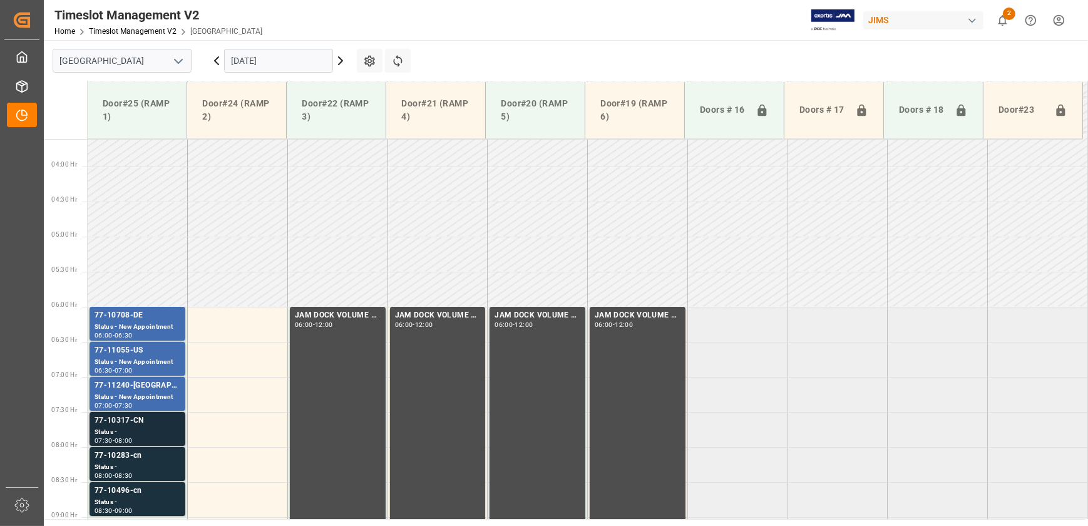
click at [152, 427] on div "Status -" at bounding box center [138, 432] width 86 height 11
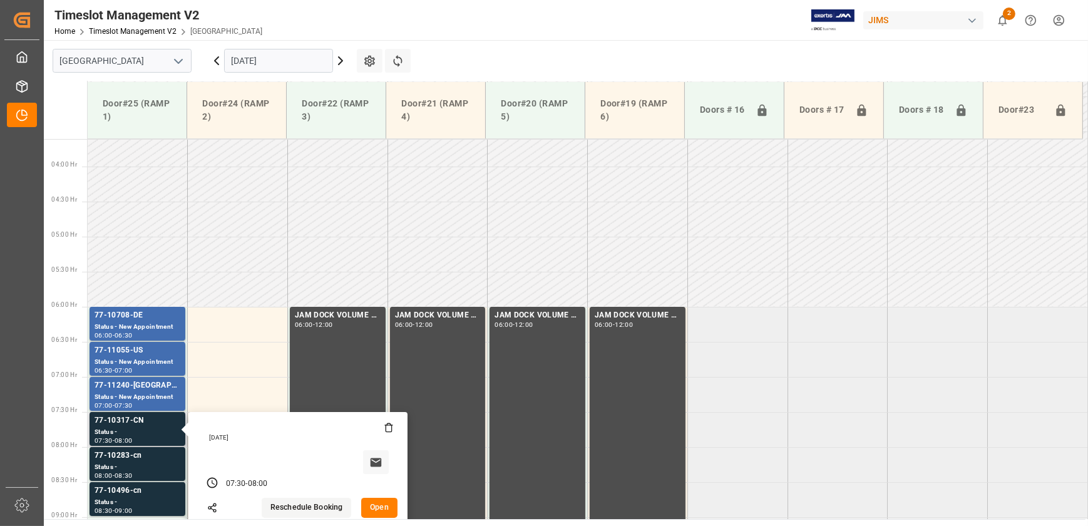
click at [379, 507] on button "Open" at bounding box center [379, 508] width 36 height 20
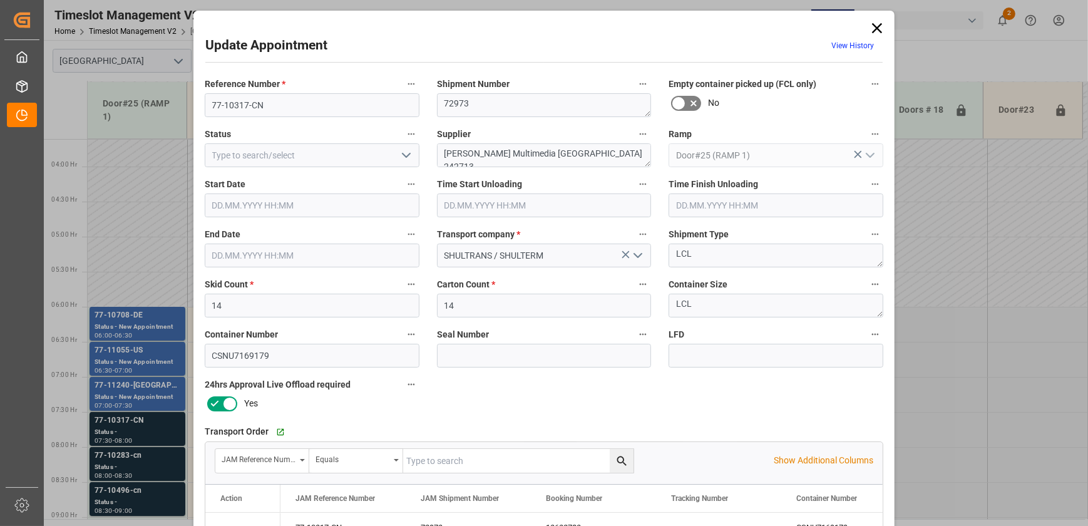
type input "[DATE] 07:30"
type input "02.10.2025 08:00"
type input "30.09.2025 18:30"
click at [282, 108] on input "77-10317-CN" at bounding box center [312, 105] width 215 height 24
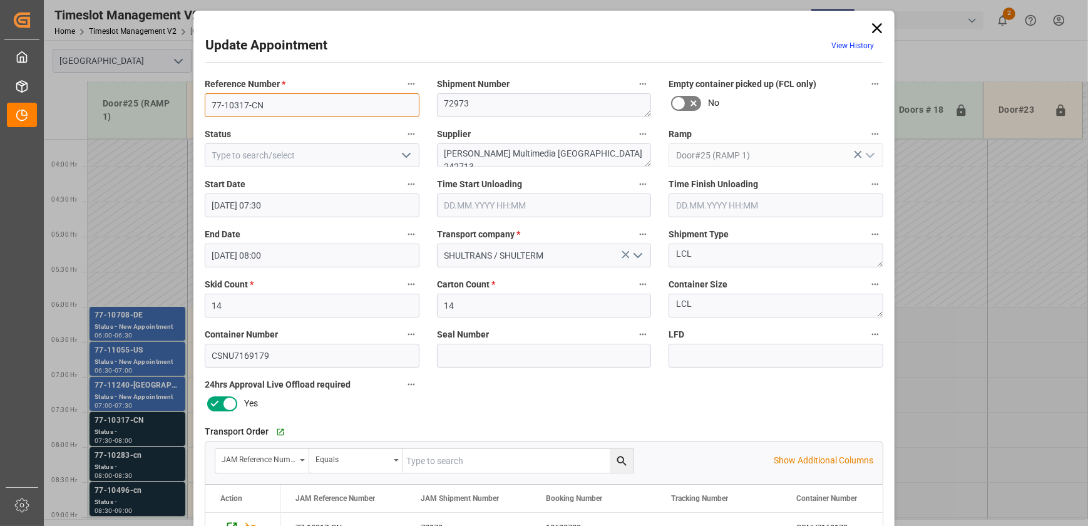
click at [282, 108] on input "77-10317-CN" at bounding box center [312, 105] width 215 height 24
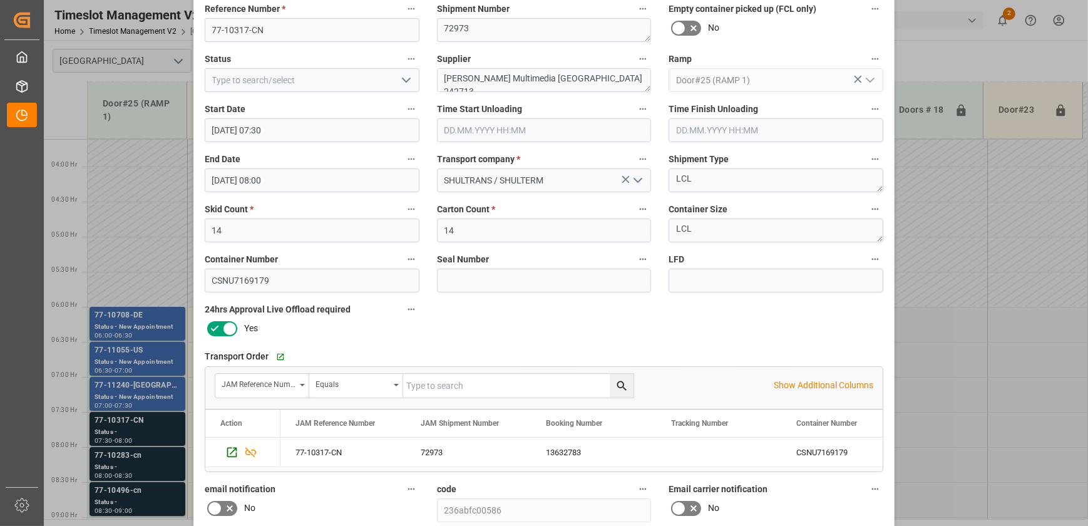
scroll to position [170, 0]
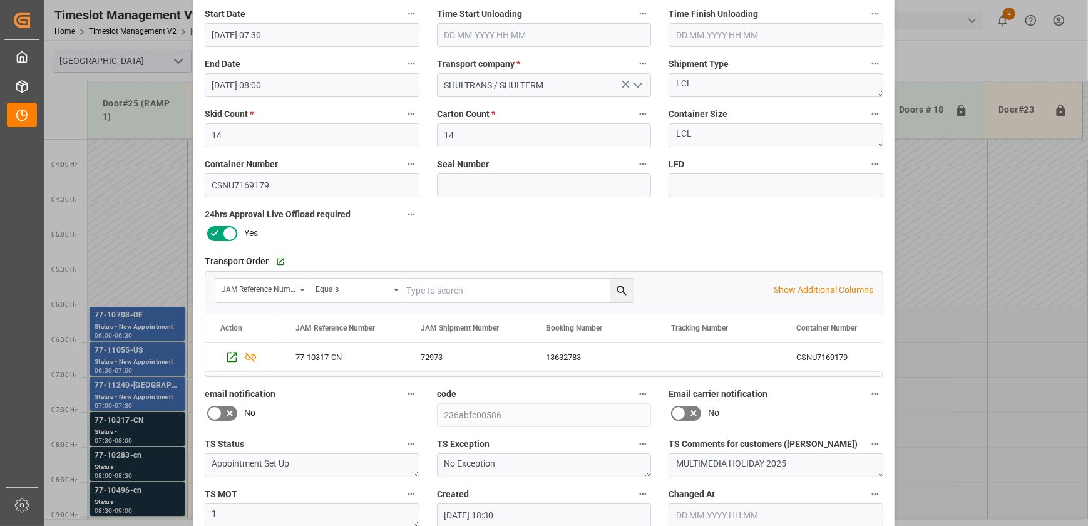
click at [125, 459] on div "Update Appointment View History Reference Number * 77-10317-CN Shipment Number …" at bounding box center [544, 263] width 1088 height 526
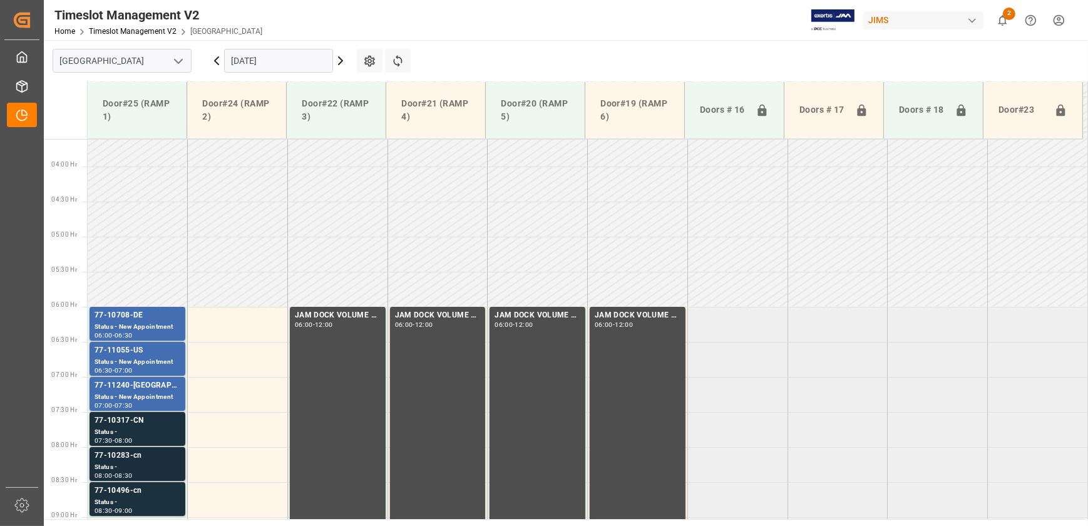
click at [128, 459] on div "77-10283-cn" at bounding box center [138, 456] width 86 height 13
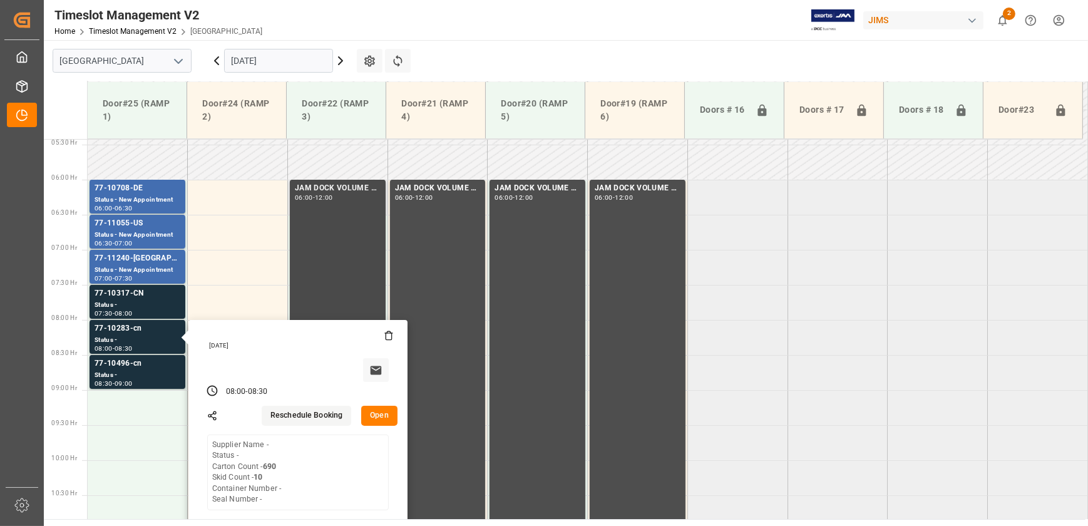
scroll to position [481, 0]
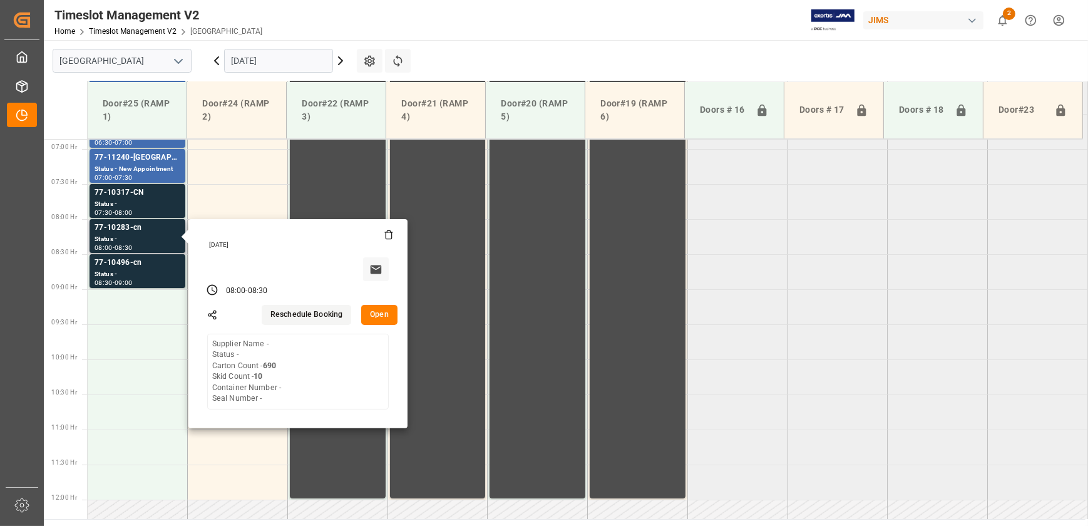
click at [376, 319] on button "Open" at bounding box center [379, 315] width 36 height 20
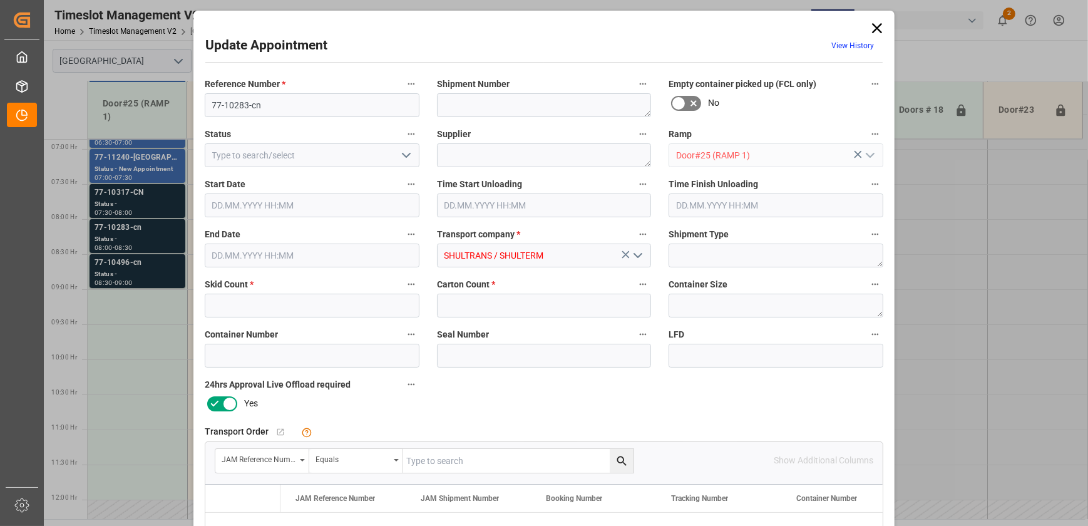
type input "10"
type input "690"
type input "02.10.2025 08:00"
type input "02.10.2025 08:30"
type input "30.09.2025 18:31"
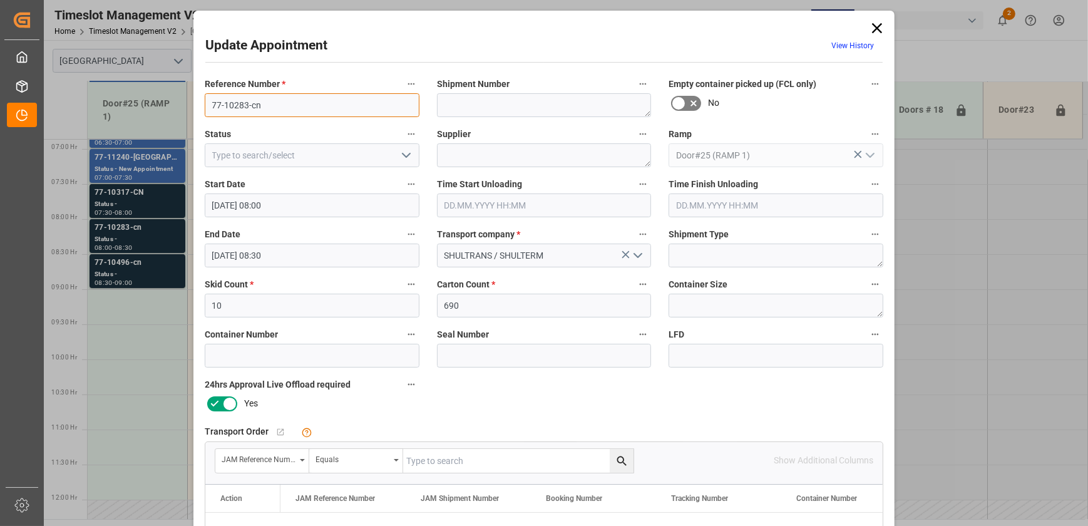
click at [310, 105] on input "77-10283-cn" at bounding box center [312, 105] width 215 height 24
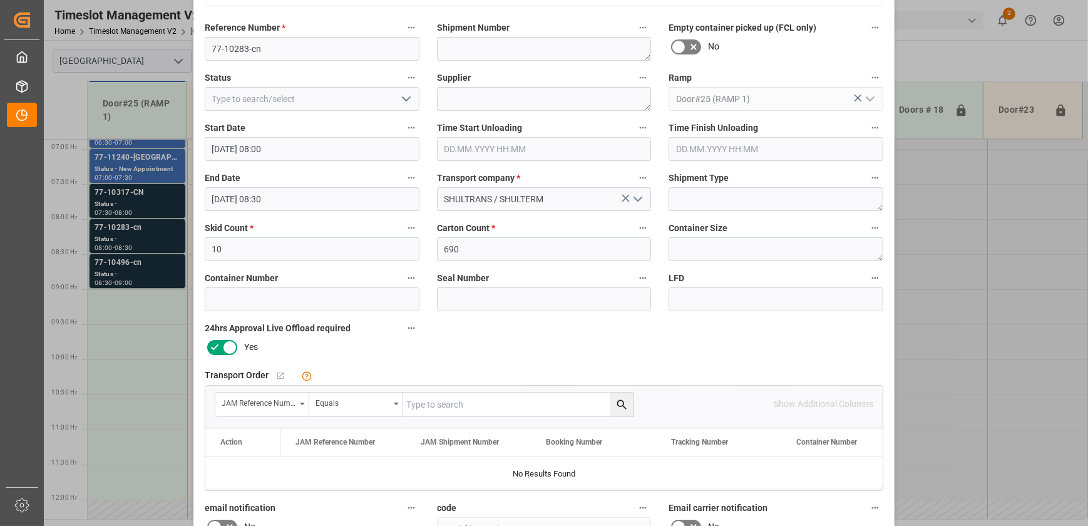
scroll to position [0, 0]
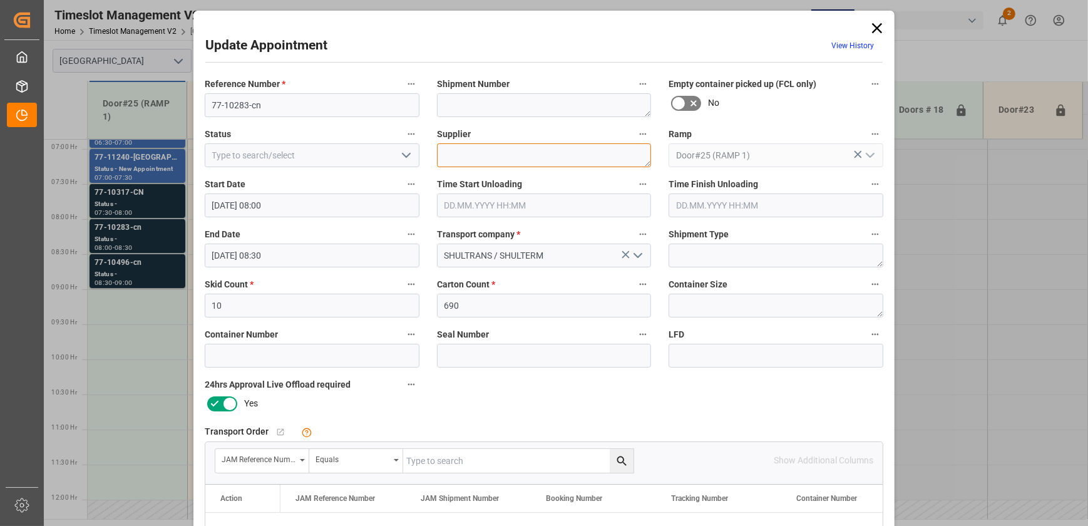
click at [503, 156] on textarea at bounding box center [544, 155] width 215 height 24
click at [101, 283] on div "Update Appointment View History Reference Number * 77-10283-cn Shipment Number …" at bounding box center [544, 263] width 1088 height 526
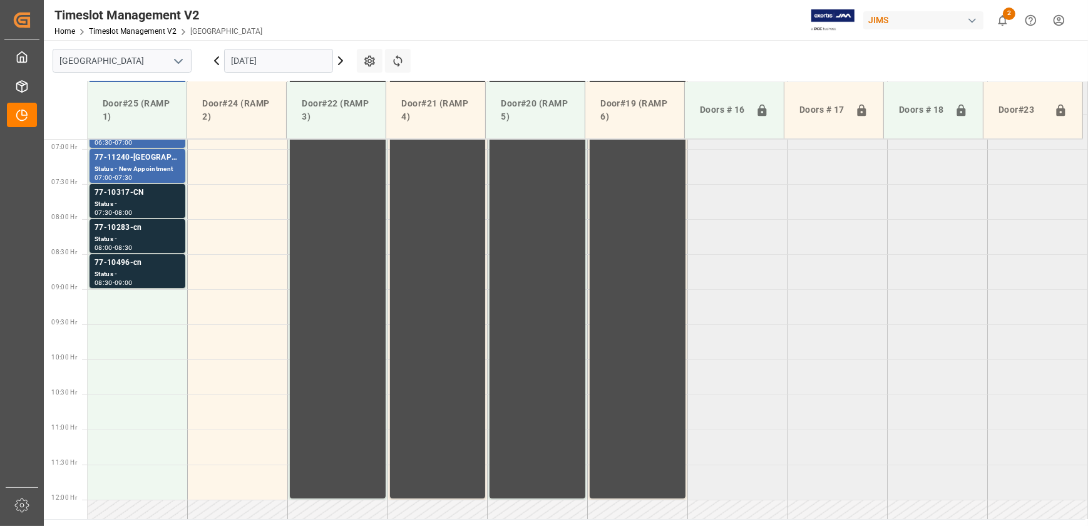
click at [110, 269] on div "Status -" at bounding box center [138, 274] width 86 height 11
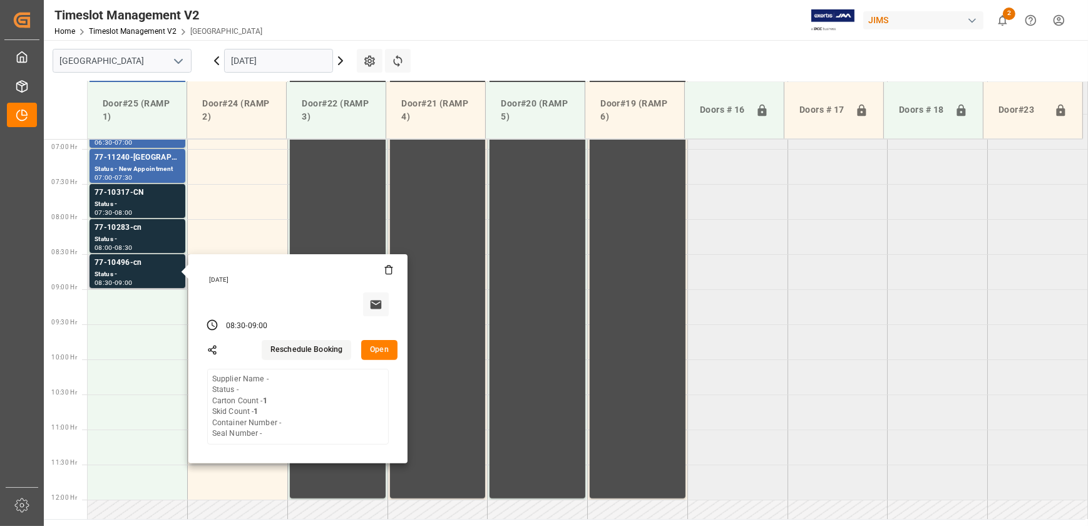
click at [391, 346] on button "Open" at bounding box center [379, 350] width 36 height 20
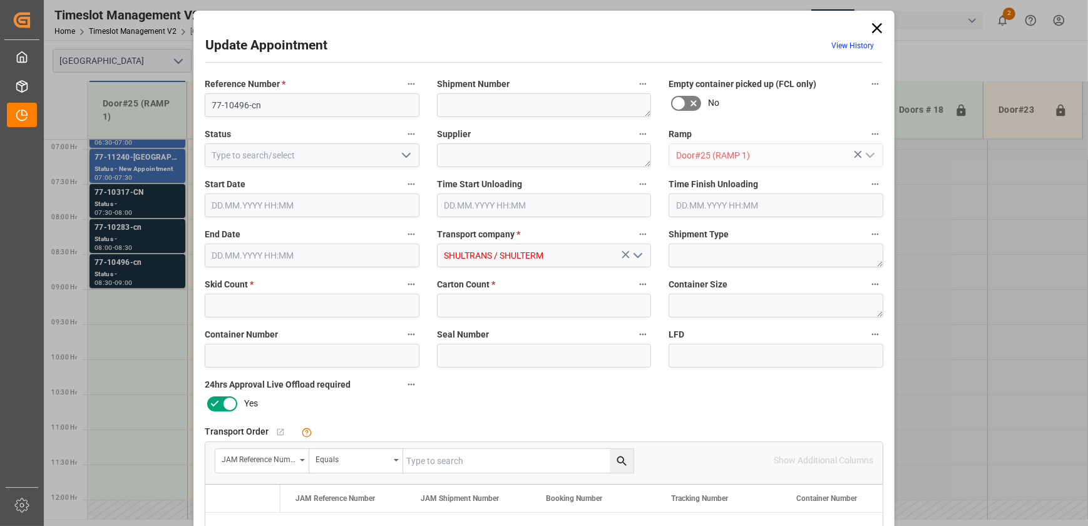
type input "1"
type input "02.10.2025 08:30"
type input "02.10.2025 09:00"
type input "30.09.2025 18:31"
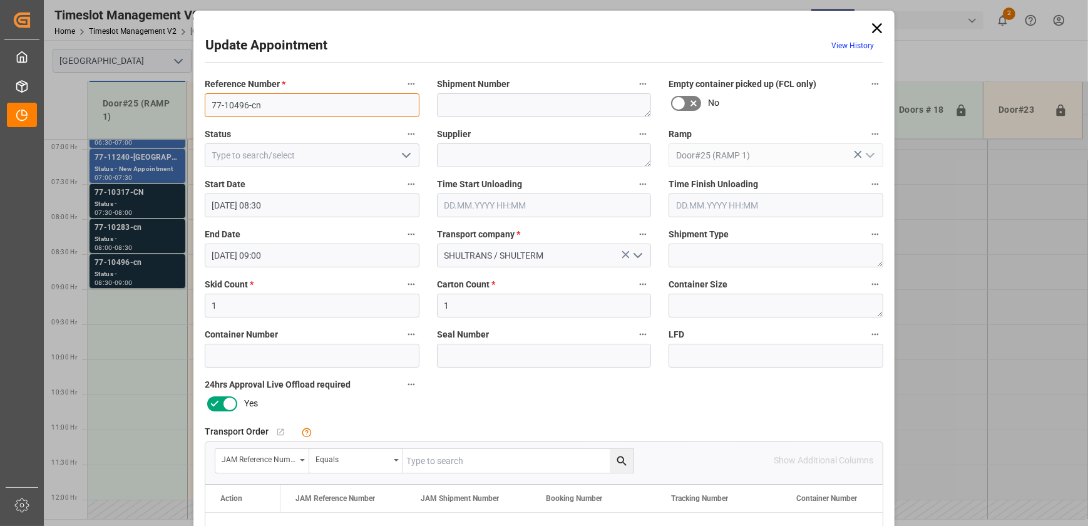
click at [329, 110] on input "77-10496-cn" at bounding box center [312, 105] width 215 height 24
click at [148, 336] on div "Update Appointment View History Reference Number * 77-10496-cn Shipment Number …" at bounding box center [544, 263] width 1088 height 526
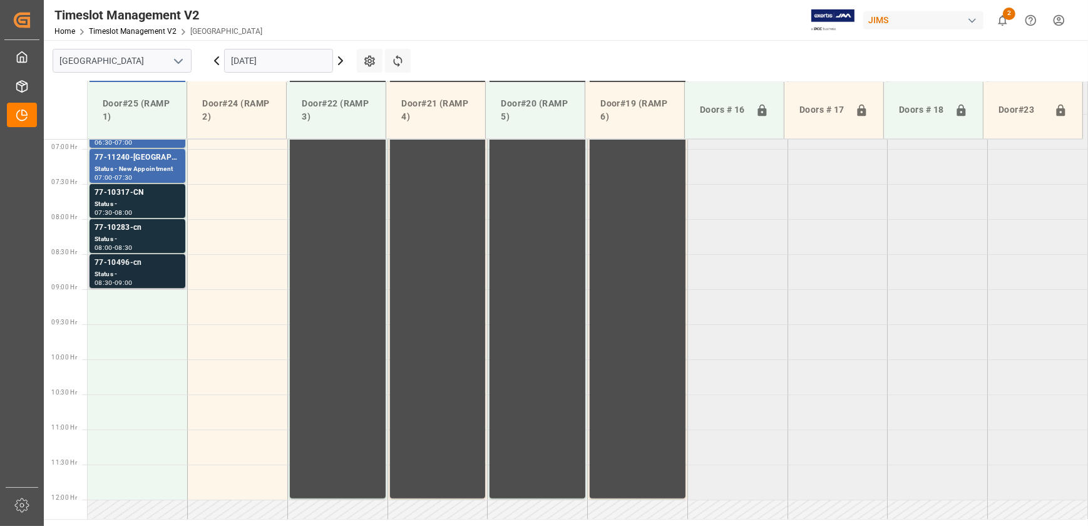
click at [128, 269] on div "Status -" at bounding box center [138, 274] width 86 height 11
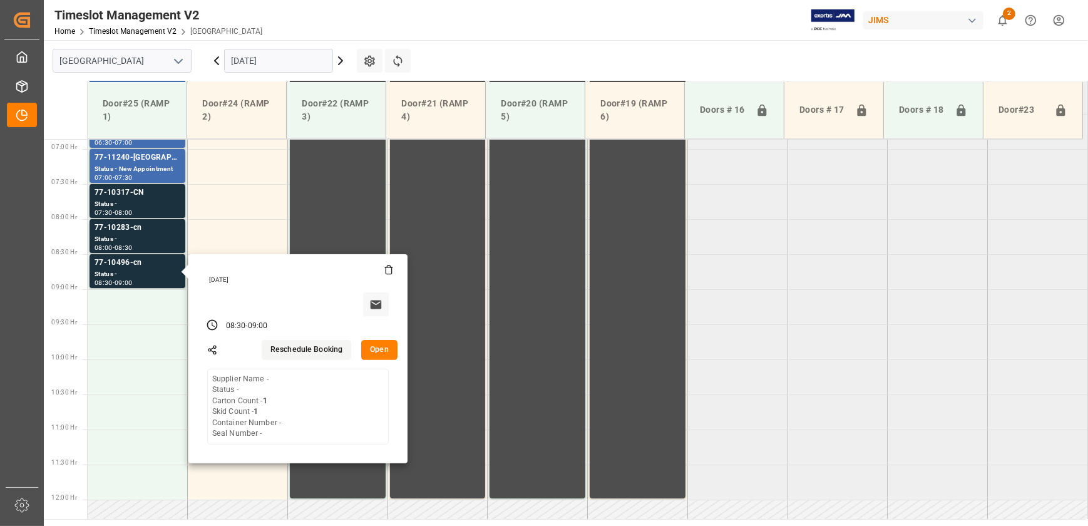
click at [742, 348] on tabel "77-10708-DE Status - New Appointment 06:00 - 06:30 JAM DOCK VOLUME CONTROL 06:0…" at bounding box center [588, 500] width 1001 height 1684
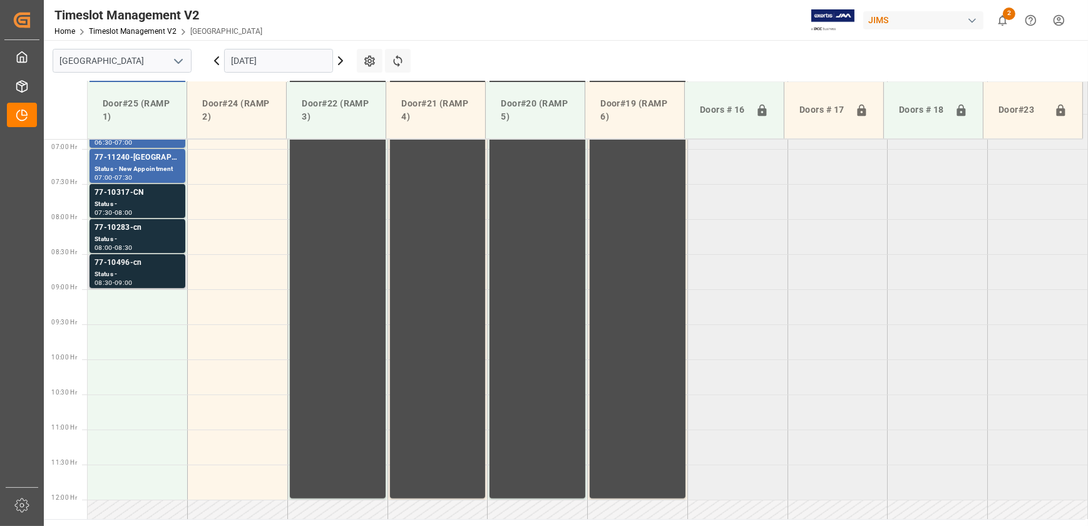
click at [136, 272] on div "Status -" at bounding box center [138, 274] width 86 height 11
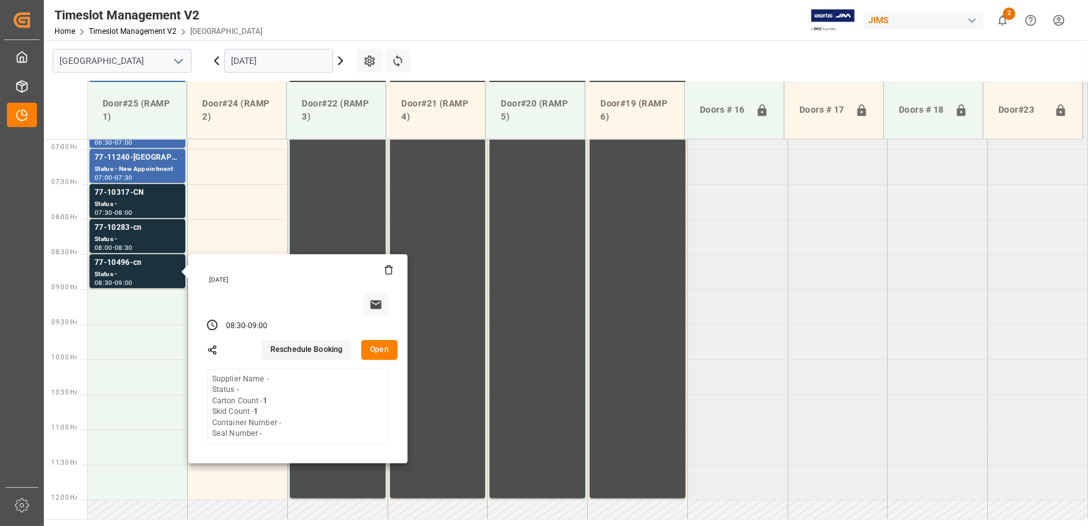
click at [381, 352] on button "Open" at bounding box center [379, 350] width 36 height 20
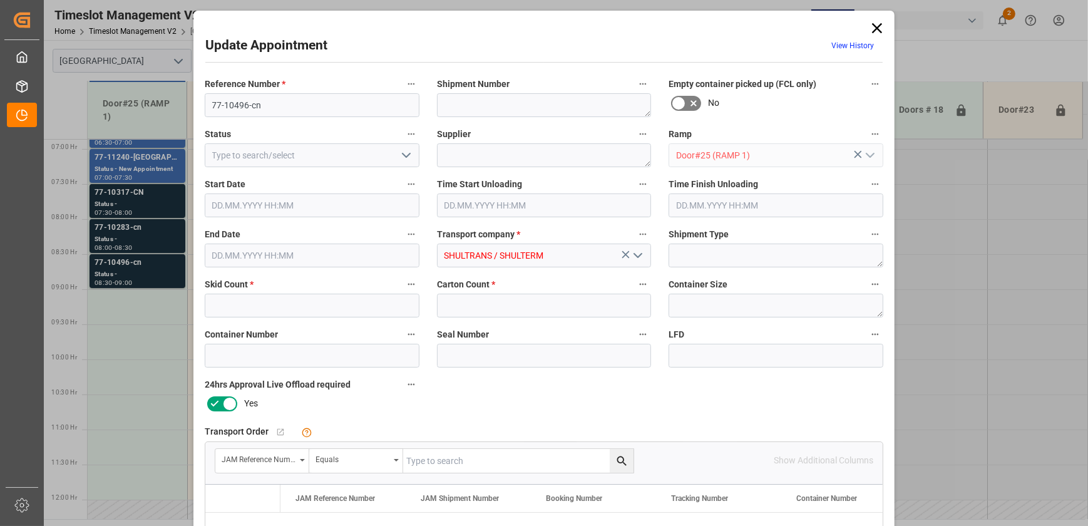
type input "1"
type input "02.10.2025 08:30"
type input "02.10.2025 09:00"
type input "30.09.2025 18:31"
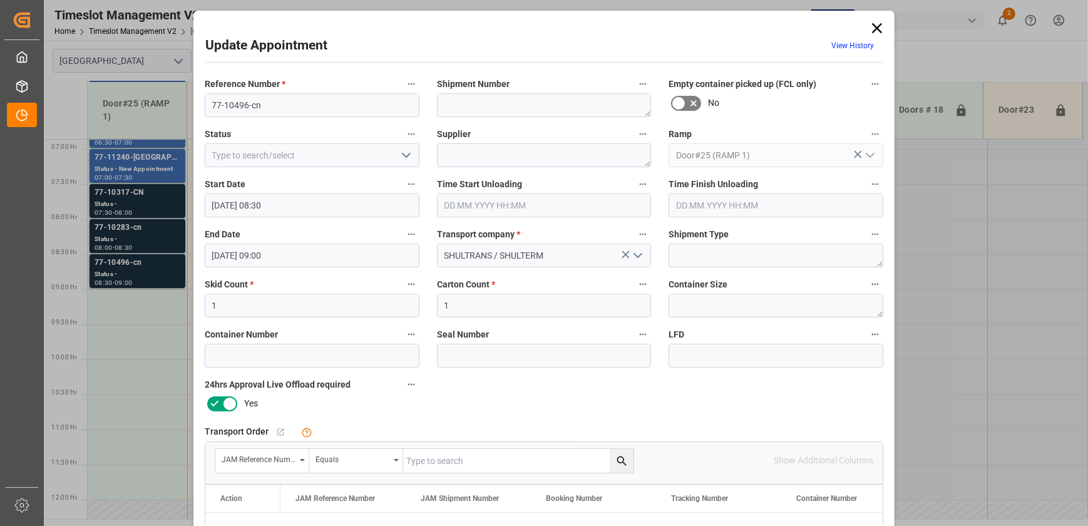
drag, startPoint x: 870, startPoint y: 29, endPoint x: 845, endPoint y: 11, distance: 31.3
click at [871, 29] on icon at bounding box center [877, 28] width 18 height 18
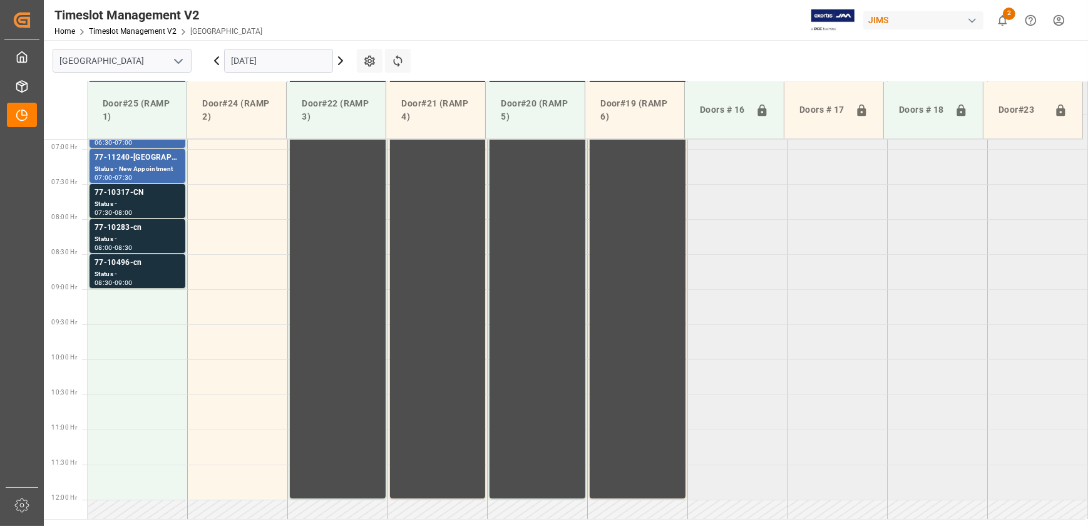
click at [338, 63] on icon at bounding box center [340, 60] width 15 height 15
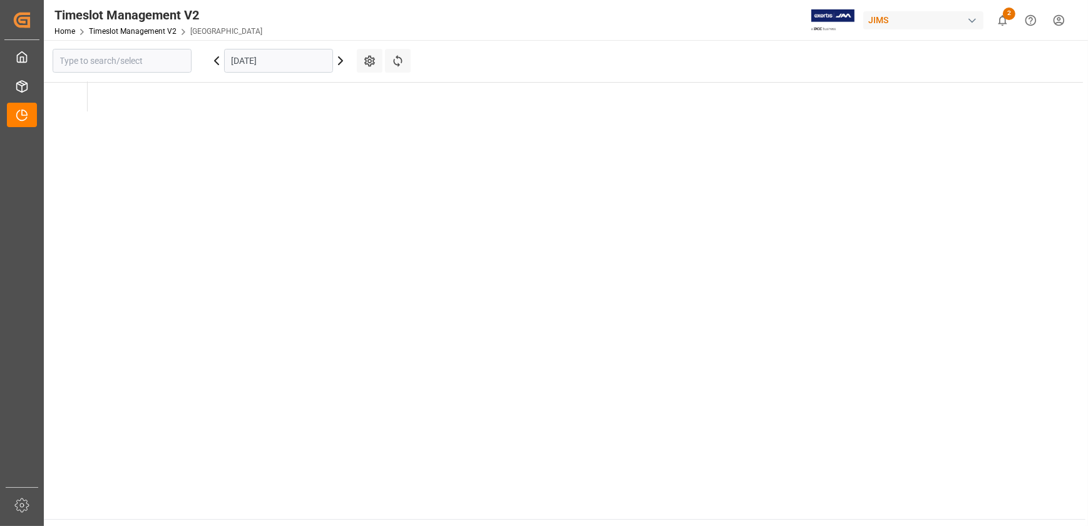
type input "[GEOGRAPHIC_DATA]"
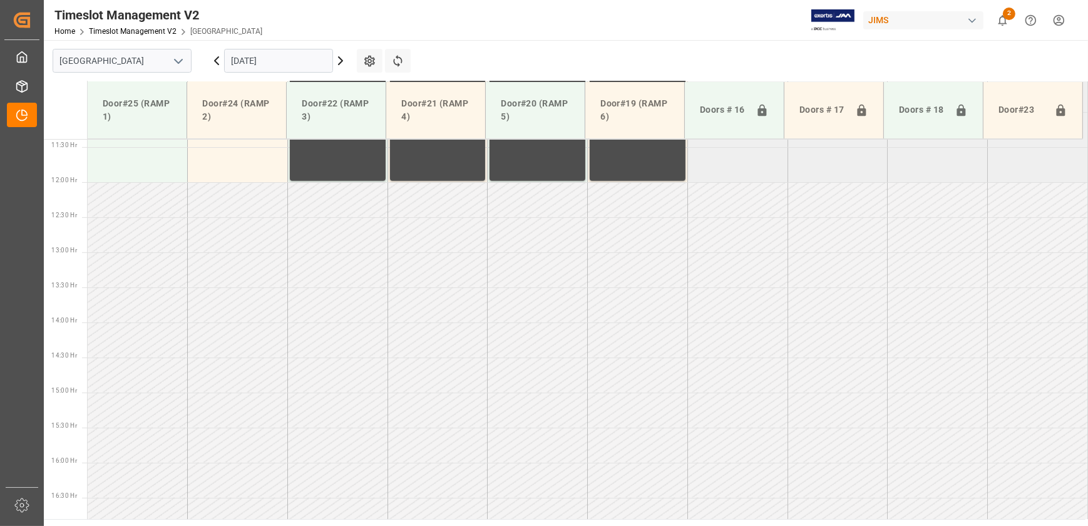
scroll to position [637, 0]
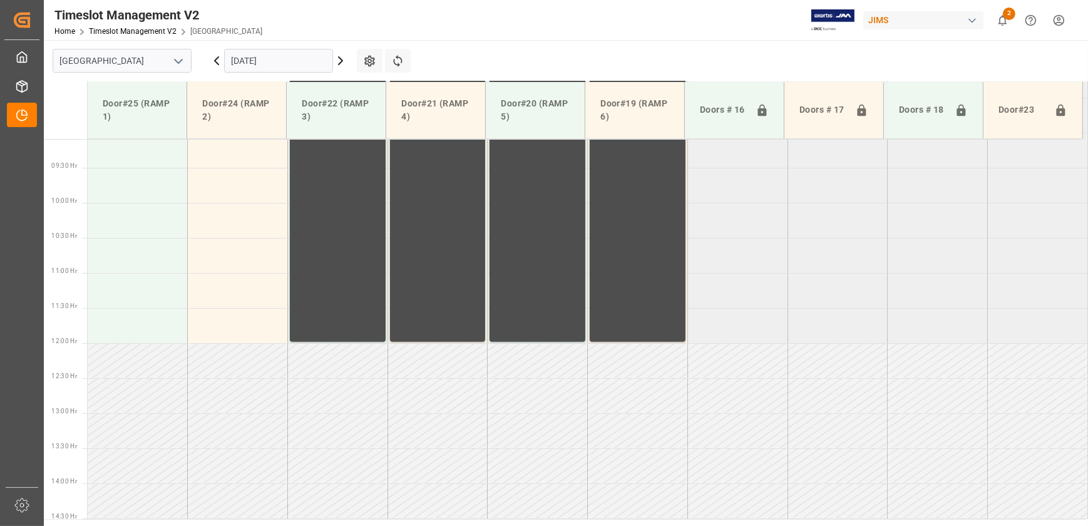
click at [215, 60] on icon at bounding box center [217, 61] width 4 height 8
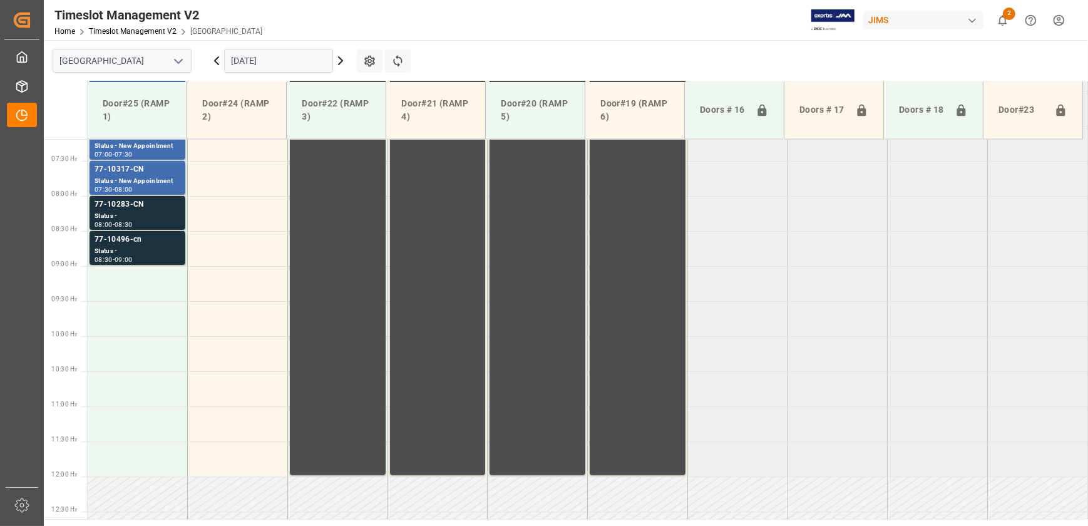
scroll to position [350, 0]
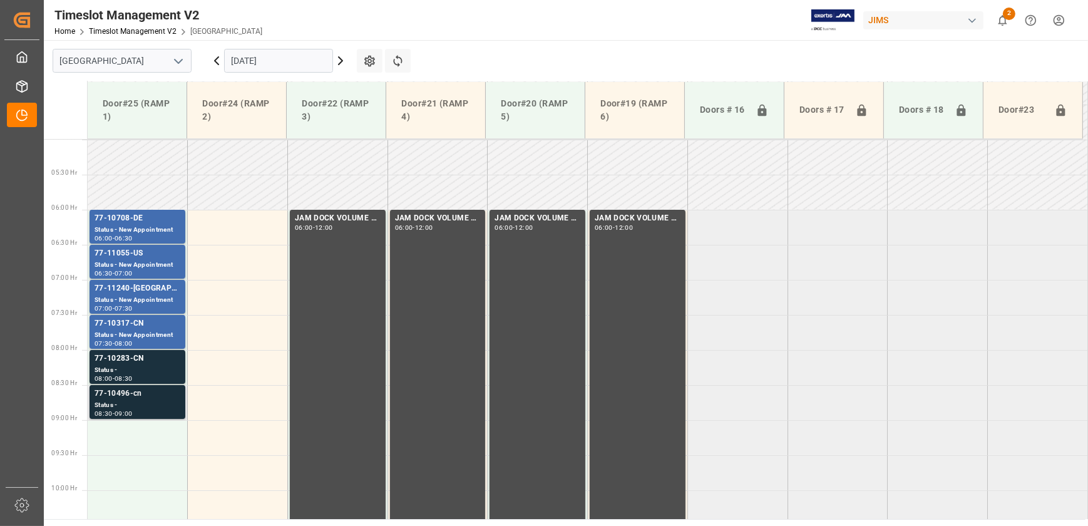
click at [133, 411] on div "09:00" at bounding box center [124, 414] width 18 height 6
click at [171, 401] on div "Status -" at bounding box center [138, 405] width 86 height 11
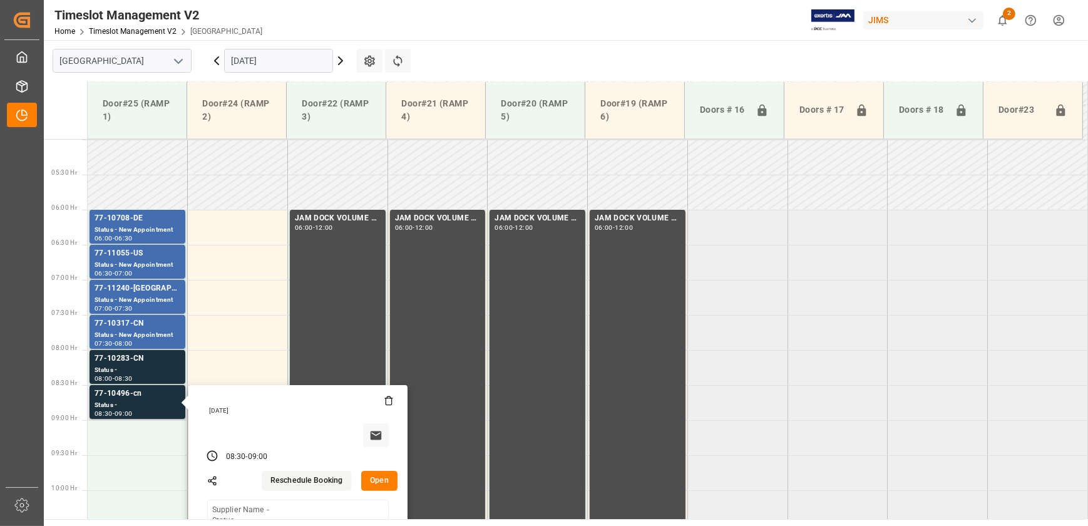
click at [379, 482] on button "Open" at bounding box center [379, 481] width 36 height 20
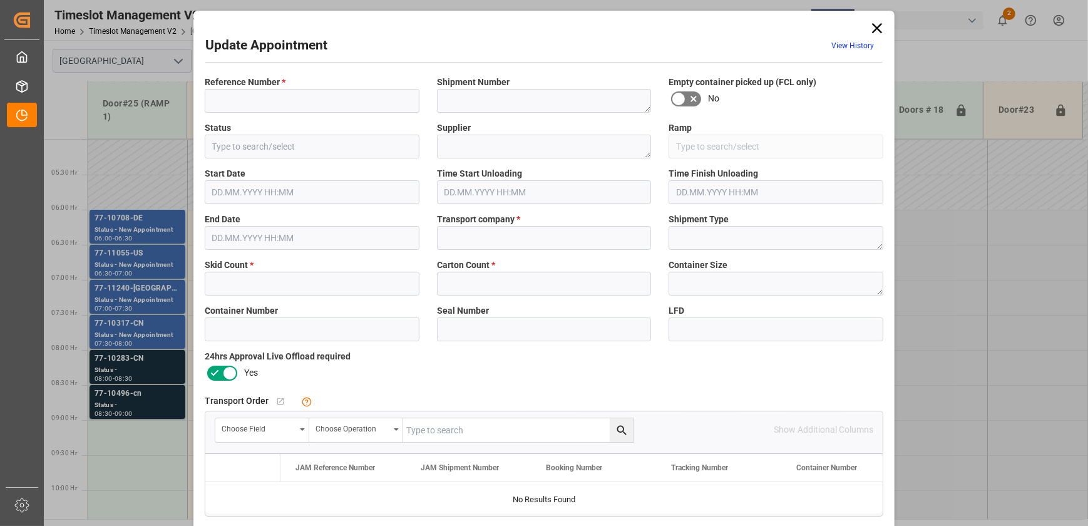
type input "77-10496-CN"
type textarea "72688"
type textarea "KHG Holding, Inc. dba Austere 733480"
type input "Door#25 (RAMP 1)"
type input "SHULTRANS / SHULTERM"
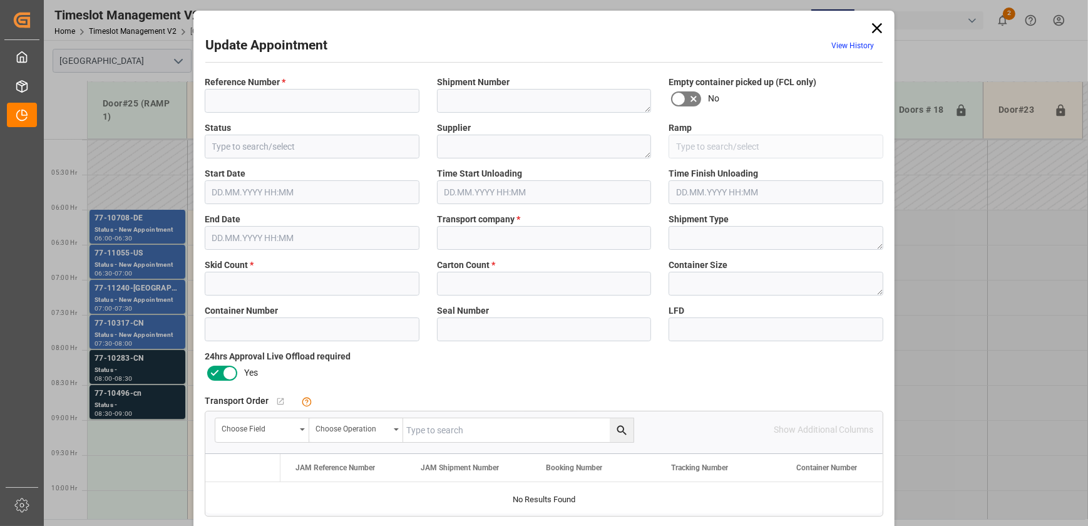
type textarea "LCL"
type input "CSNU7169179"
type input "61d791293d42"
type textarea "Appointment Set Up"
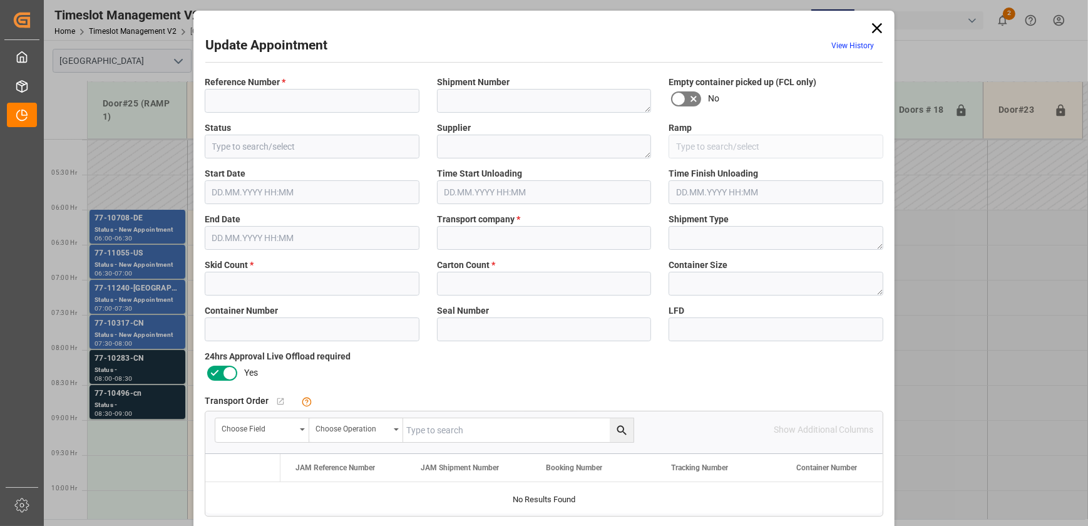
type textarea "1"
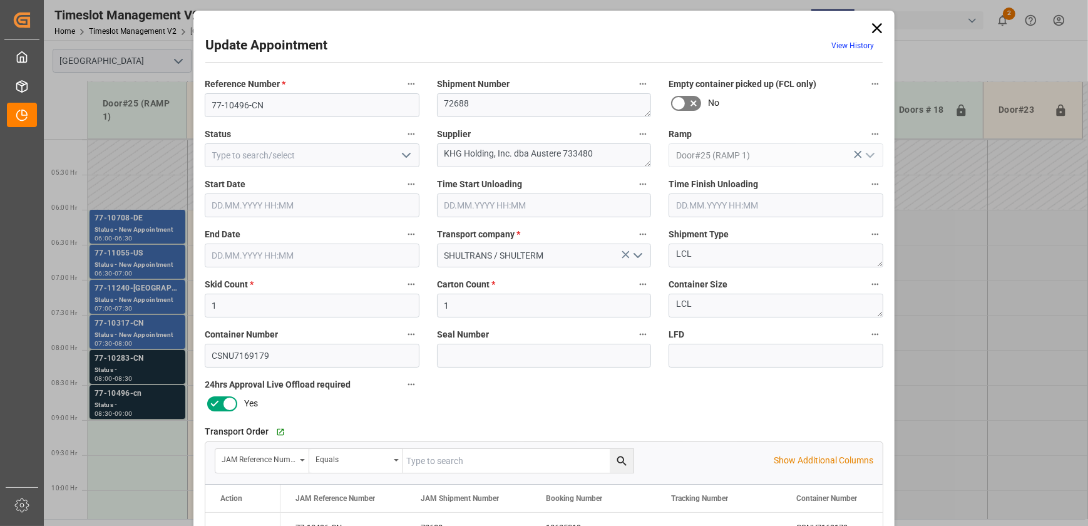
type input "1"
type input "02.10.2025 08:30"
type input "02.10.2025 09:00"
type input "30.09.2025 18:31"
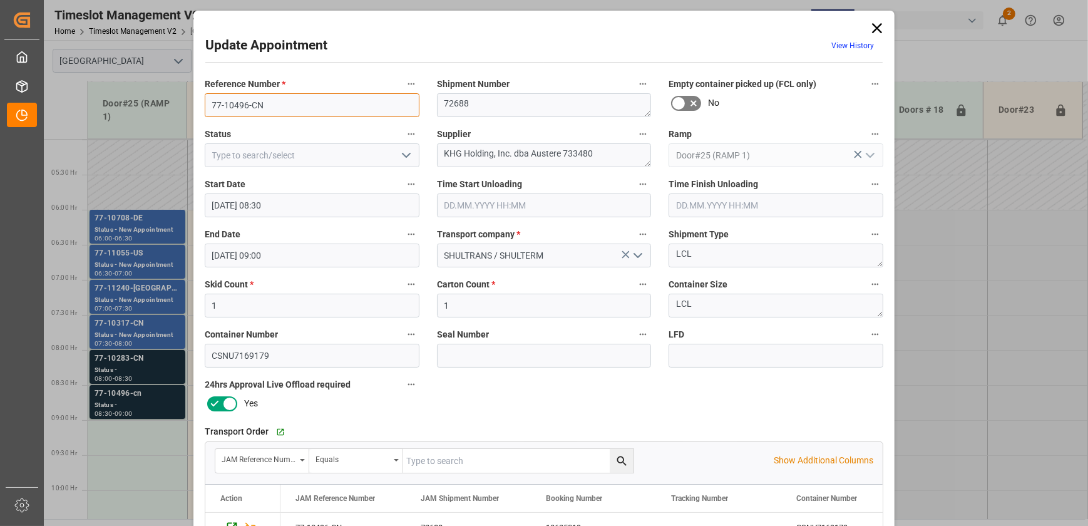
click at [293, 104] on input "77-10496-CN" at bounding box center [312, 105] width 215 height 24
click at [607, 153] on textarea "KHG Holding, Inc. dba Austere 733480" at bounding box center [544, 155] width 215 height 24
drag, startPoint x: 609, startPoint y: 147, endPoint x: 512, endPoint y: 156, distance: 97.4
click at [512, 156] on textarea "KHG Holding, Inc. dba Austere 733480" at bounding box center [544, 155] width 215 height 24
click at [617, 160] on textarea "KHG Holding, Inc. dba Austere 733480" at bounding box center [544, 155] width 215 height 24
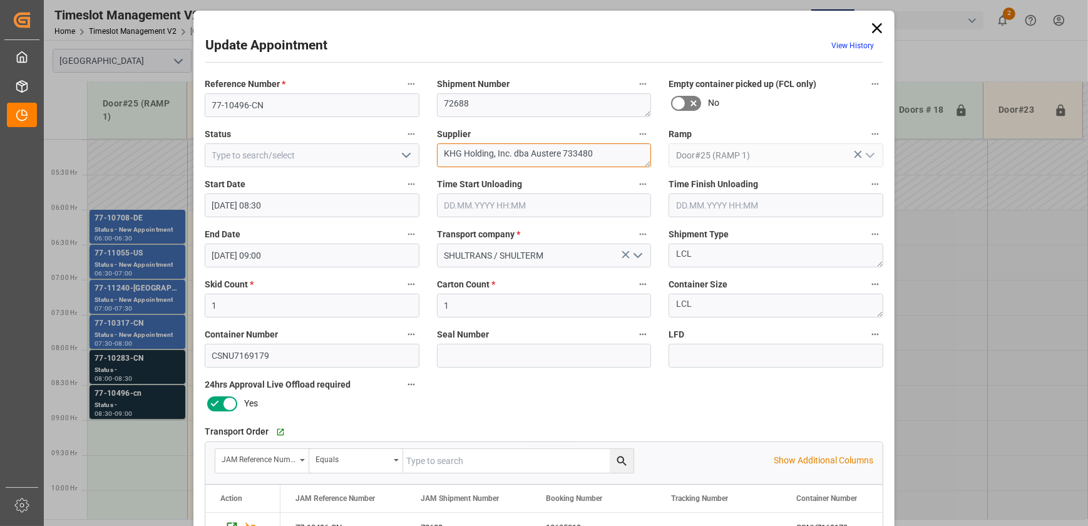
drag, startPoint x: 613, startPoint y: 155, endPoint x: 511, endPoint y: 167, distance: 102.7
click at [511, 167] on textarea "KHG Holding, Inc. dba Austere 733480" at bounding box center [544, 155] width 215 height 24
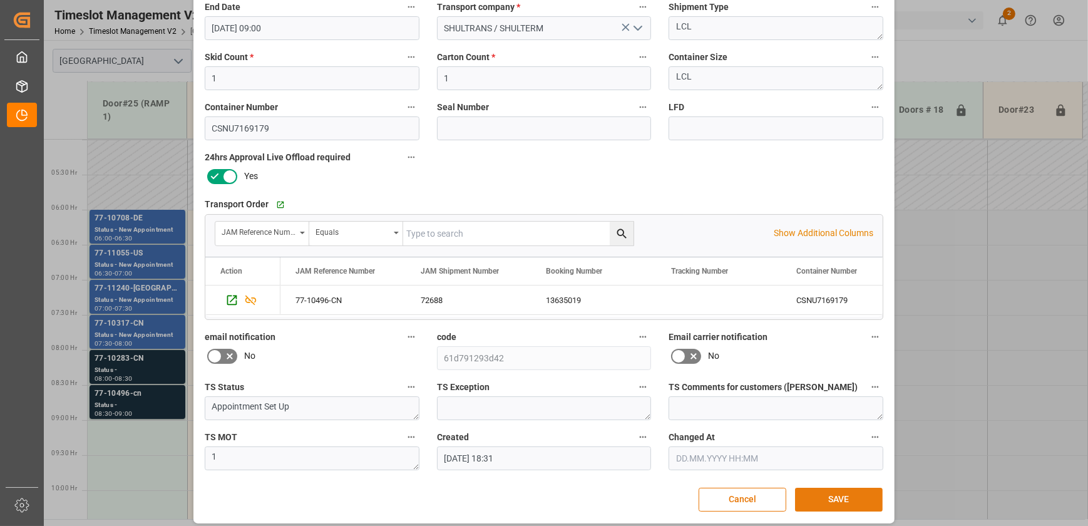
type textarea "KHG Holding, Inc.INON(2)"
drag, startPoint x: 833, startPoint y: 498, endPoint x: 815, endPoint y: 495, distance: 18.4
click at [833, 498] on button "SAVE" at bounding box center [839, 500] width 88 height 24
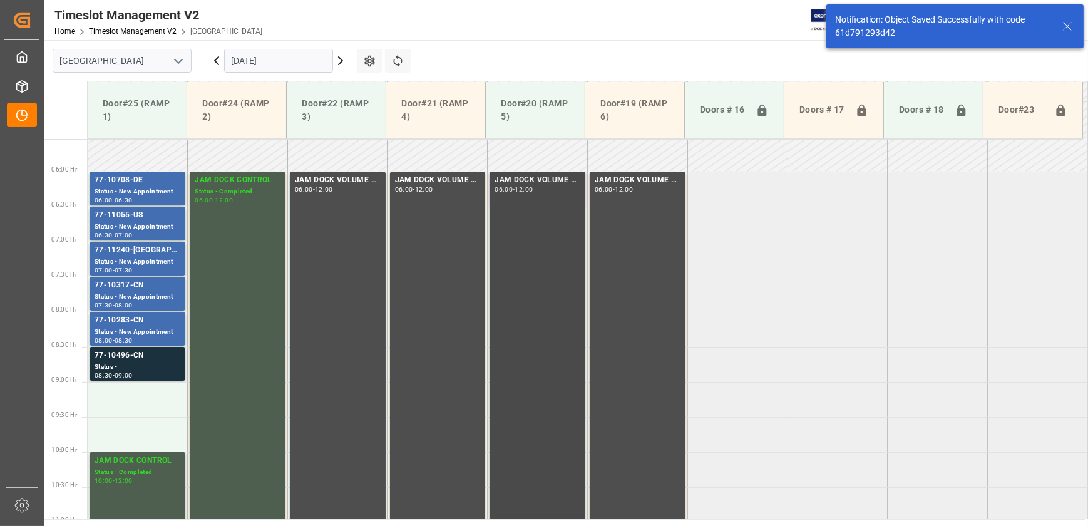
scroll to position [495, 0]
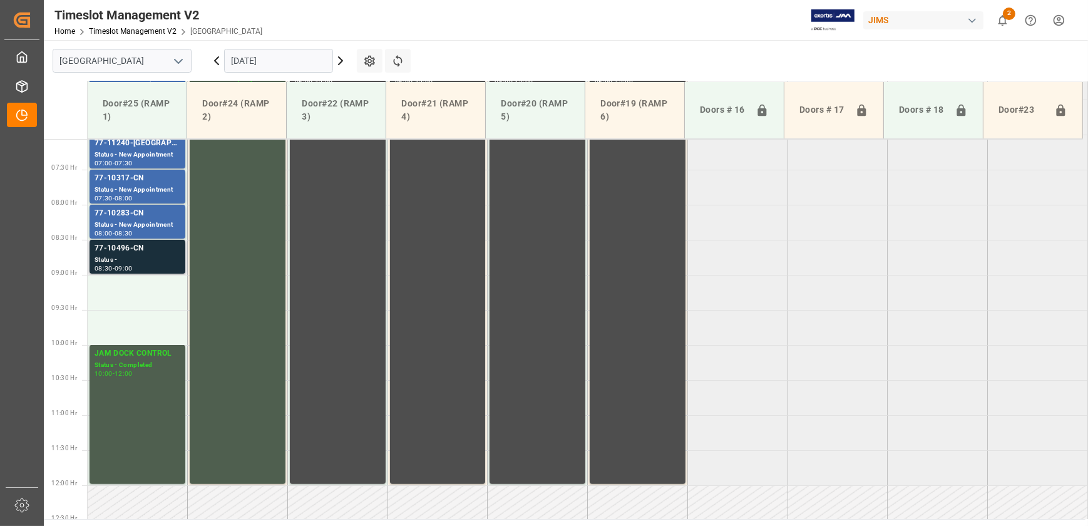
click at [162, 257] on div "Status -" at bounding box center [138, 260] width 86 height 11
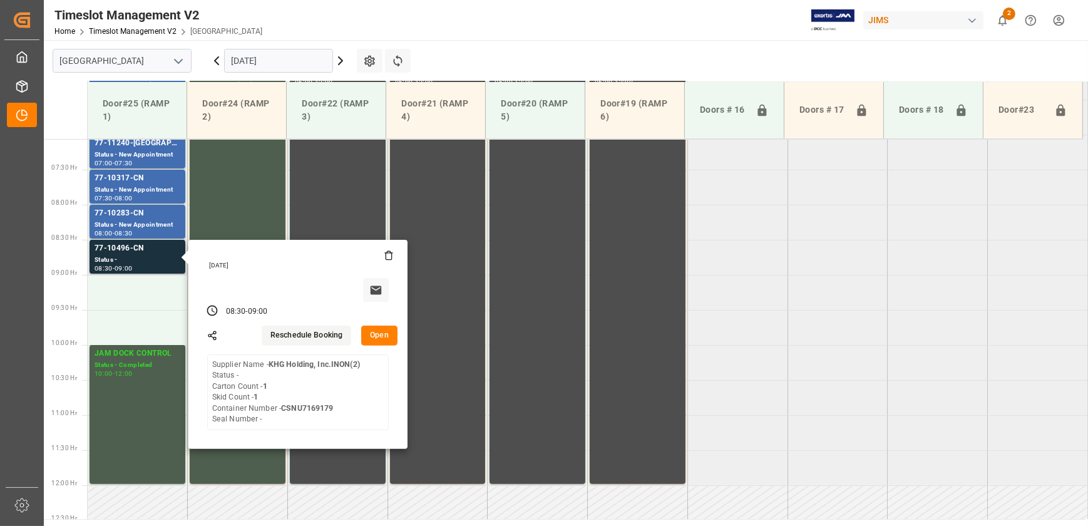
click at [388, 336] on button "Open" at bounding box center [379, 336] width 36 height 20
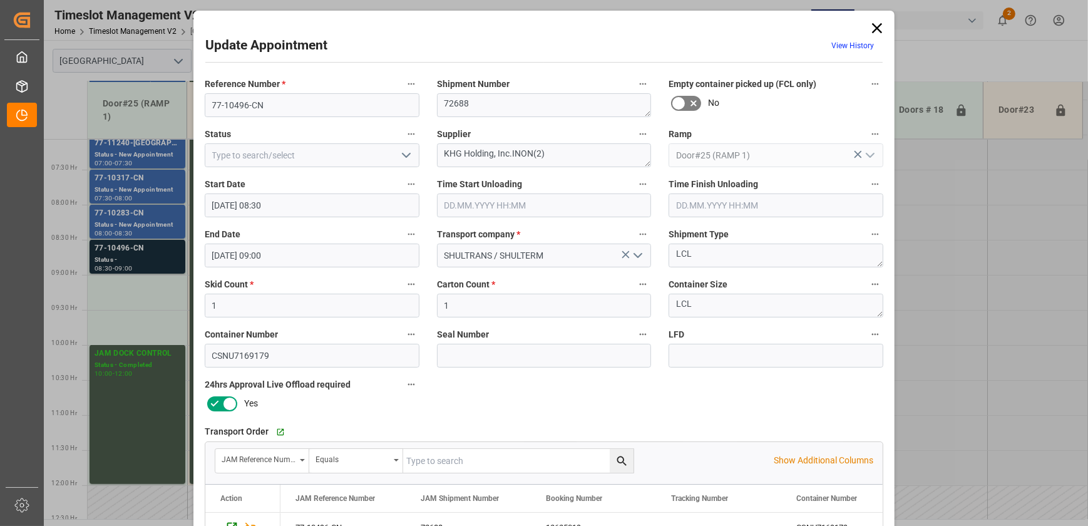
click at [410, 156] on icon "open menu" at bounding box center [406, 155] width 15 height 15
click at [404, 156] on icon "close menu" at bounding box center [406, 155] width 15 height 15
click at [404, 156] on polyline "open menu" at bounding box center [407, 155] width 8 height 4
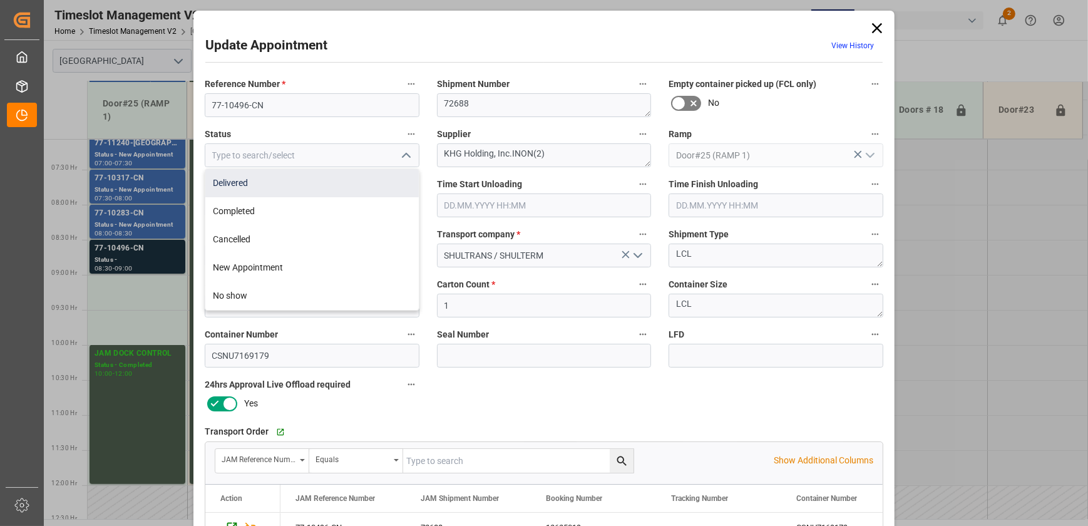
drag, startPoint x: 295, startPoint y: 207, endPoint x: 301, endPoint y: 181, distance: 26.4
click at [301, 181] on div "Delivered Completed Cancelled New Appointment No show" at bounding box center [312, 239] width 214 height 141
click at [301, 181] on div "Delivered" at bounding box center [312, 183] width 214 height 28
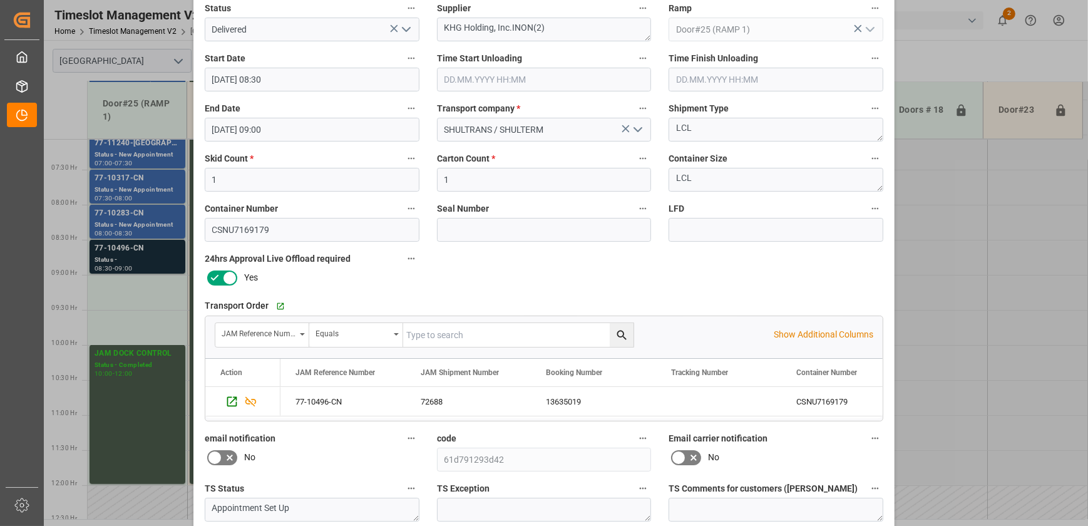
scroll to position [0, 0]
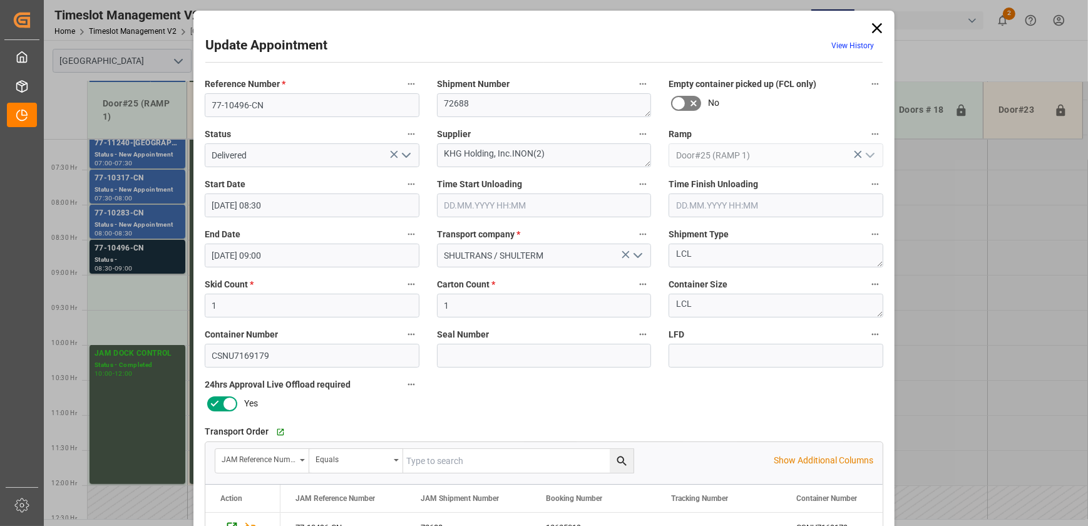
click at [407, 155] on icon "open menu" at bounding box center [406, 155] width 15 height 15
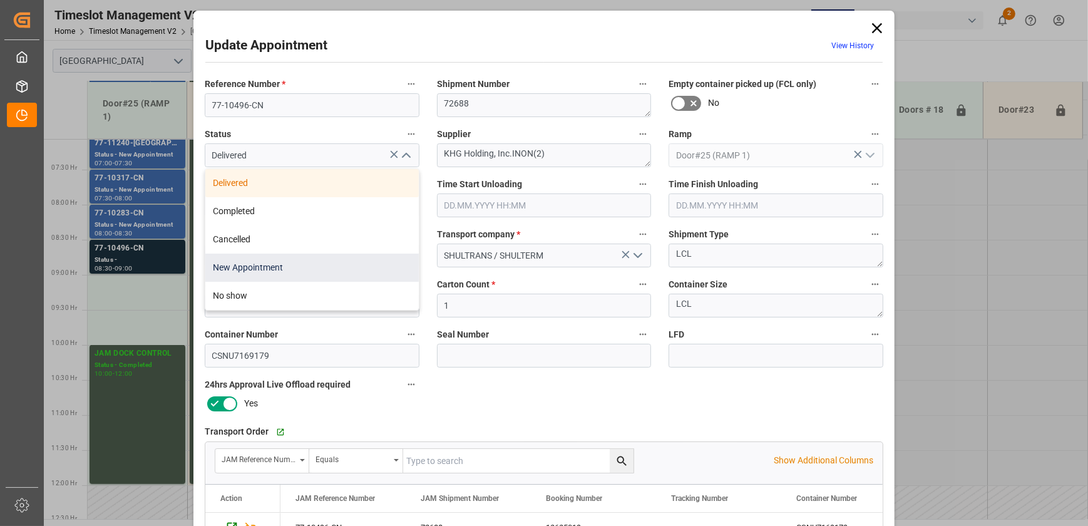
click at [364, 262] on div "New Appointment" at bounding box center [312, 268] width 214 height 28
type input "New Appointment"
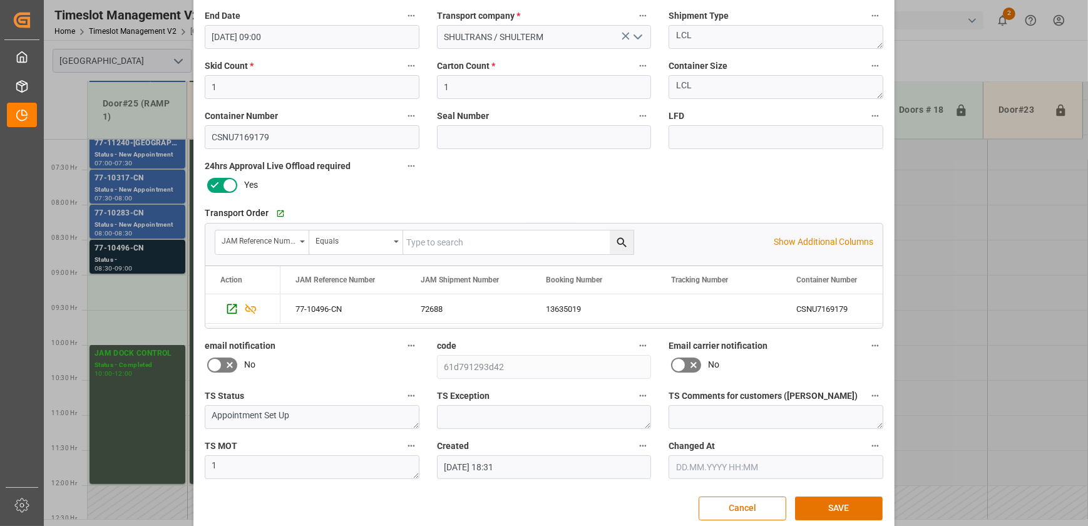
scroll to position [234, 0]
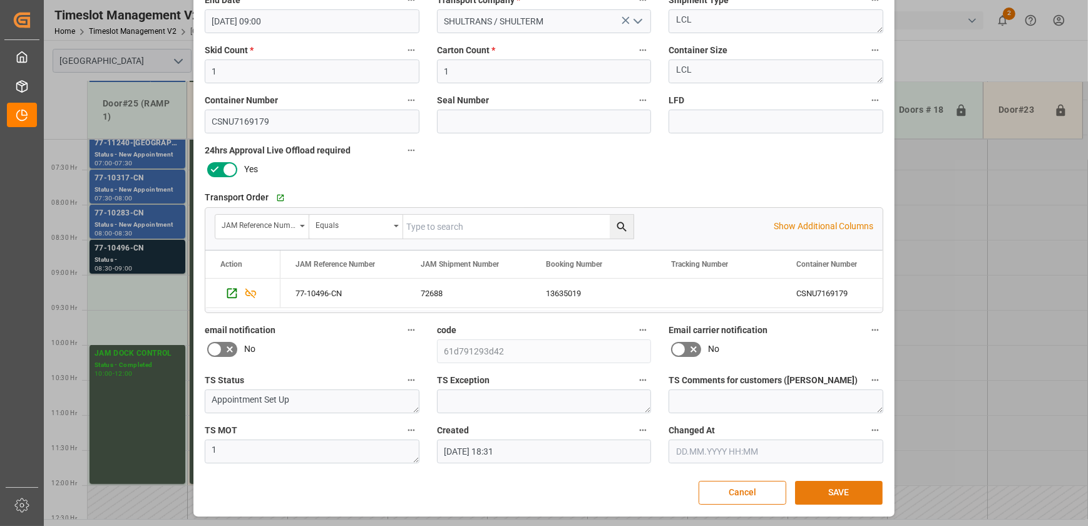
click at [852, 489] on button "SAVE" at bounding box center [839, 493] width 88 height 24
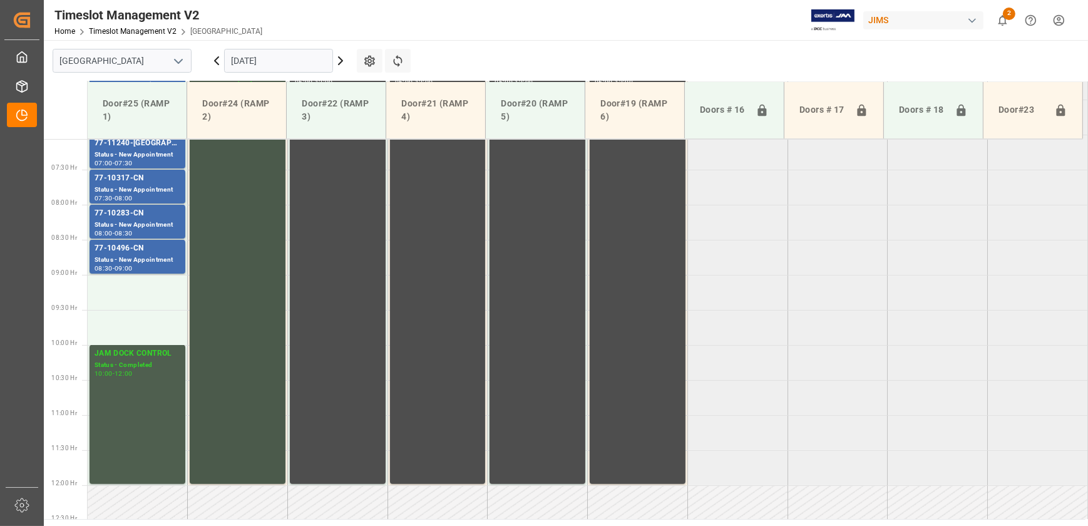
scroll to position [268, 0]
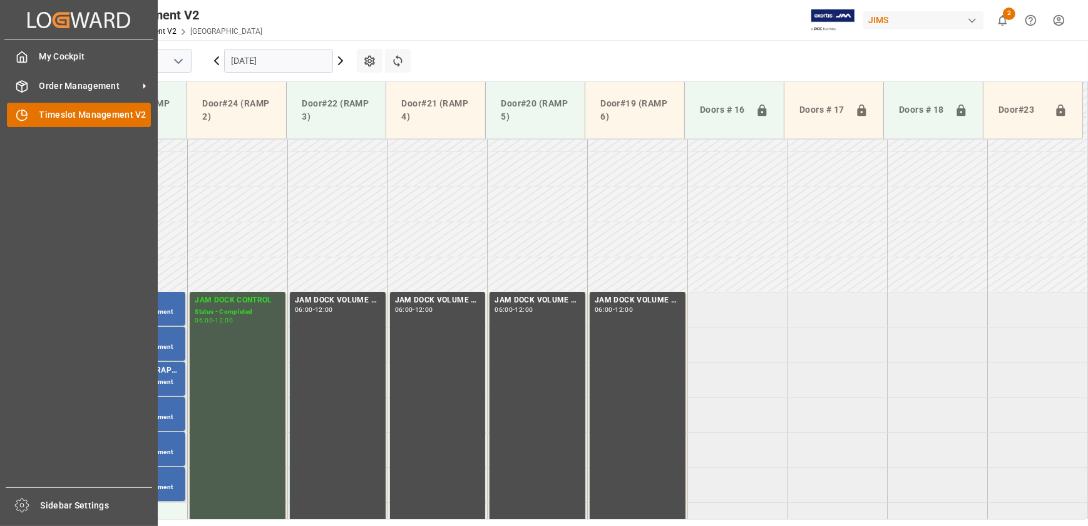
click at [34, 112] on div "Timeslot Management V2 Timeslot Management V2" at bounding box center [79, 115] width 144 height 24
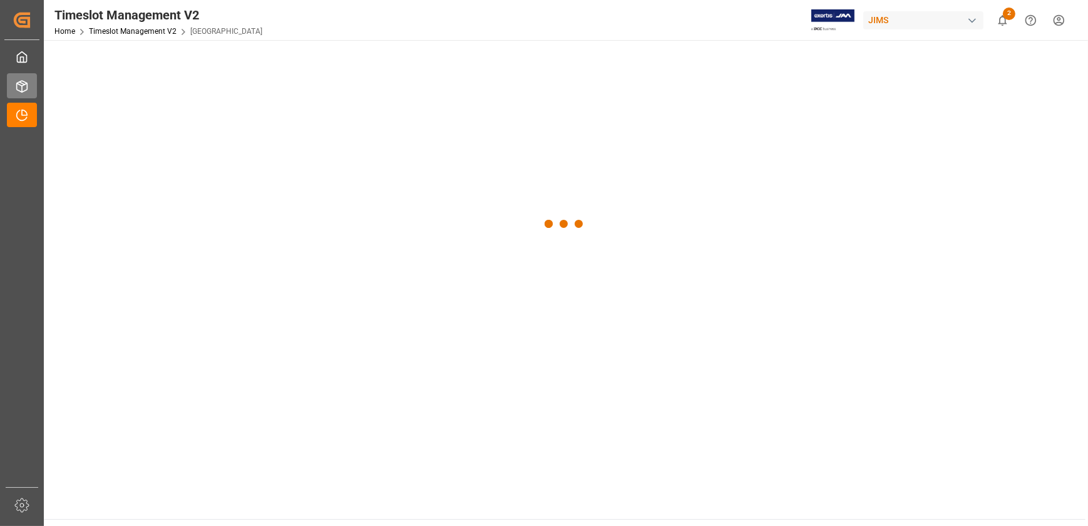
click at [34, 88] on div "Order Management Order Management" at bounding box center [22, 85] width 30 height 24
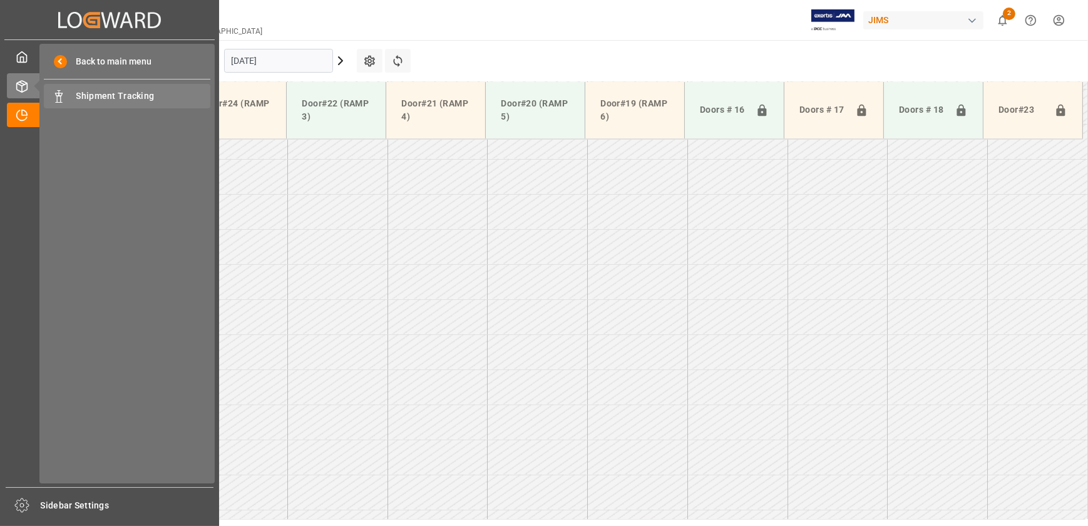
scroll to position [1057, 0]
click at [85, 96] on span "Shipment Tracking" at bounding box center [143, 96] width 135 height 13
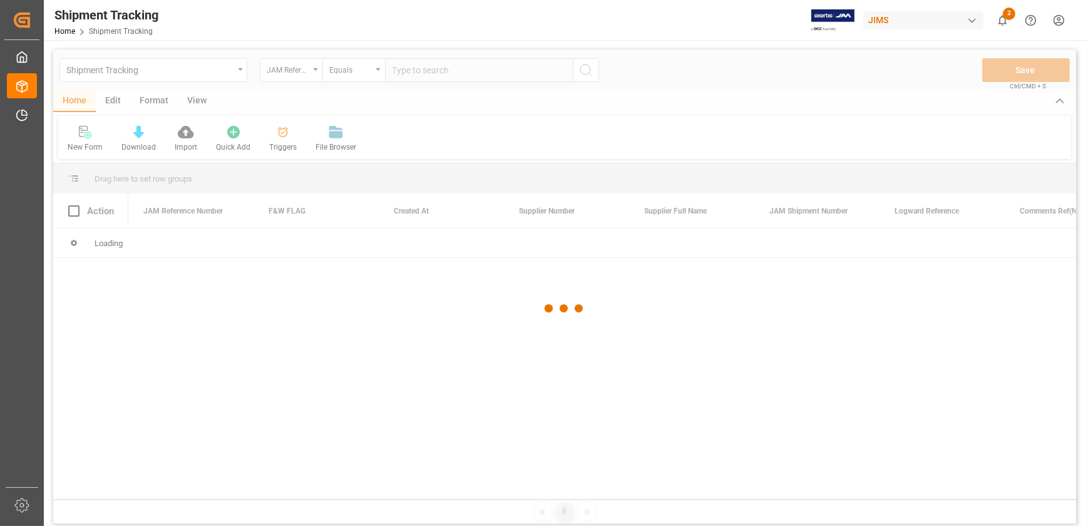
click at [284, 70] on div at bounding box center [564, 308] width 1023 height 518
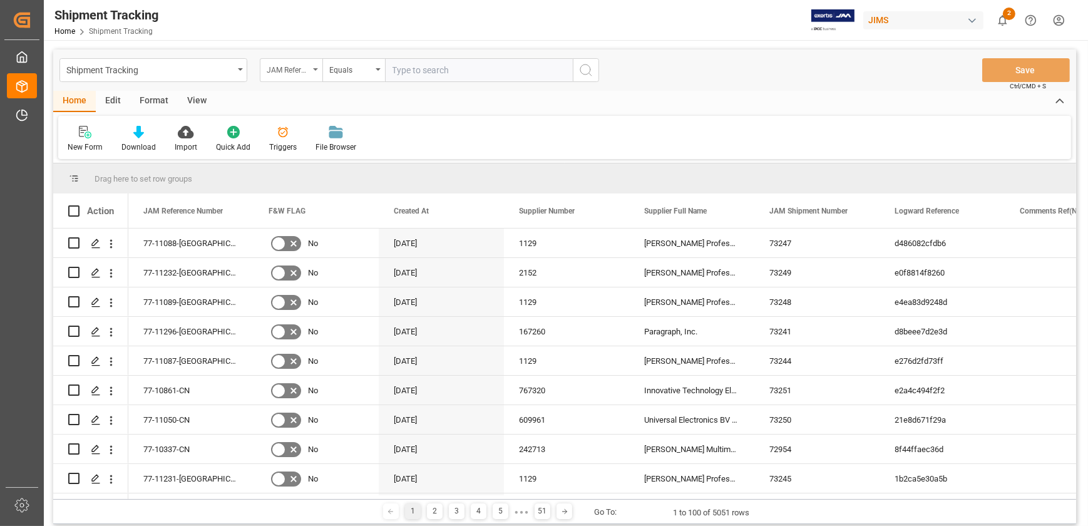
click at [311, 69] on div "JAM Reference Number" at bounding box center [291, 70] width 63 height 24
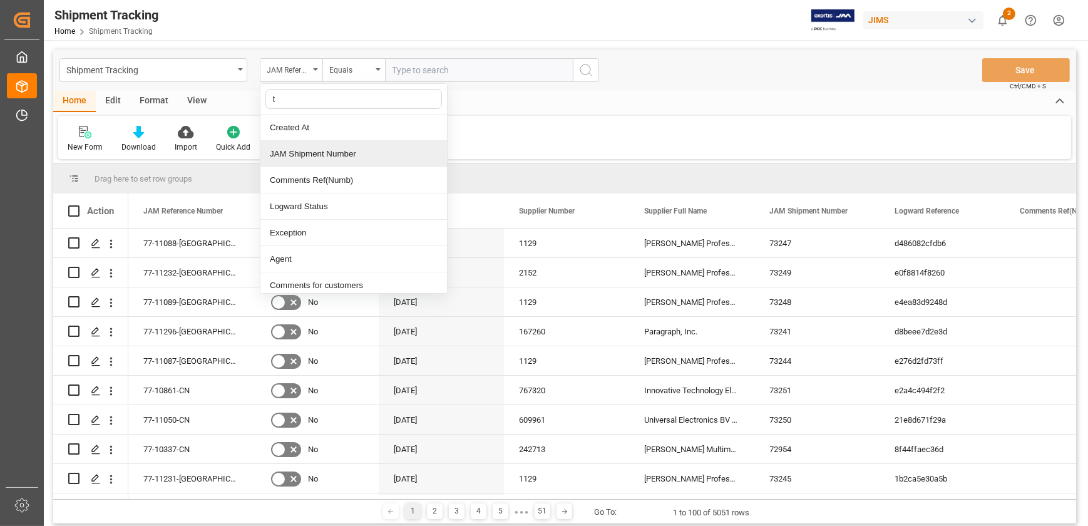
type input "tr"
click at [312, 153] on div "Tracking Number" at bounding box center [353, 154] width 187 height 26
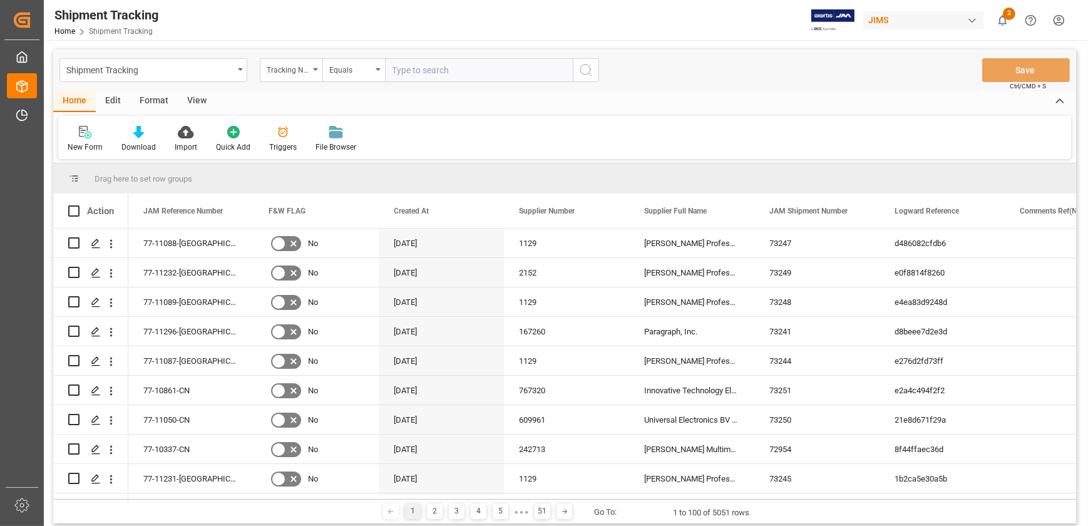
click at [453, 74] on input "text" at bounding box center [479, 70] width 188 height 24
paste input "1Z8F40Y52090973752"
type input "1Z8F40Y52090973752"
click at [588, 68] on icon "search button" at bounding box center [586, 70] width 15 height 15
